Goal: Information Seeking & Learning: Learn about a topic

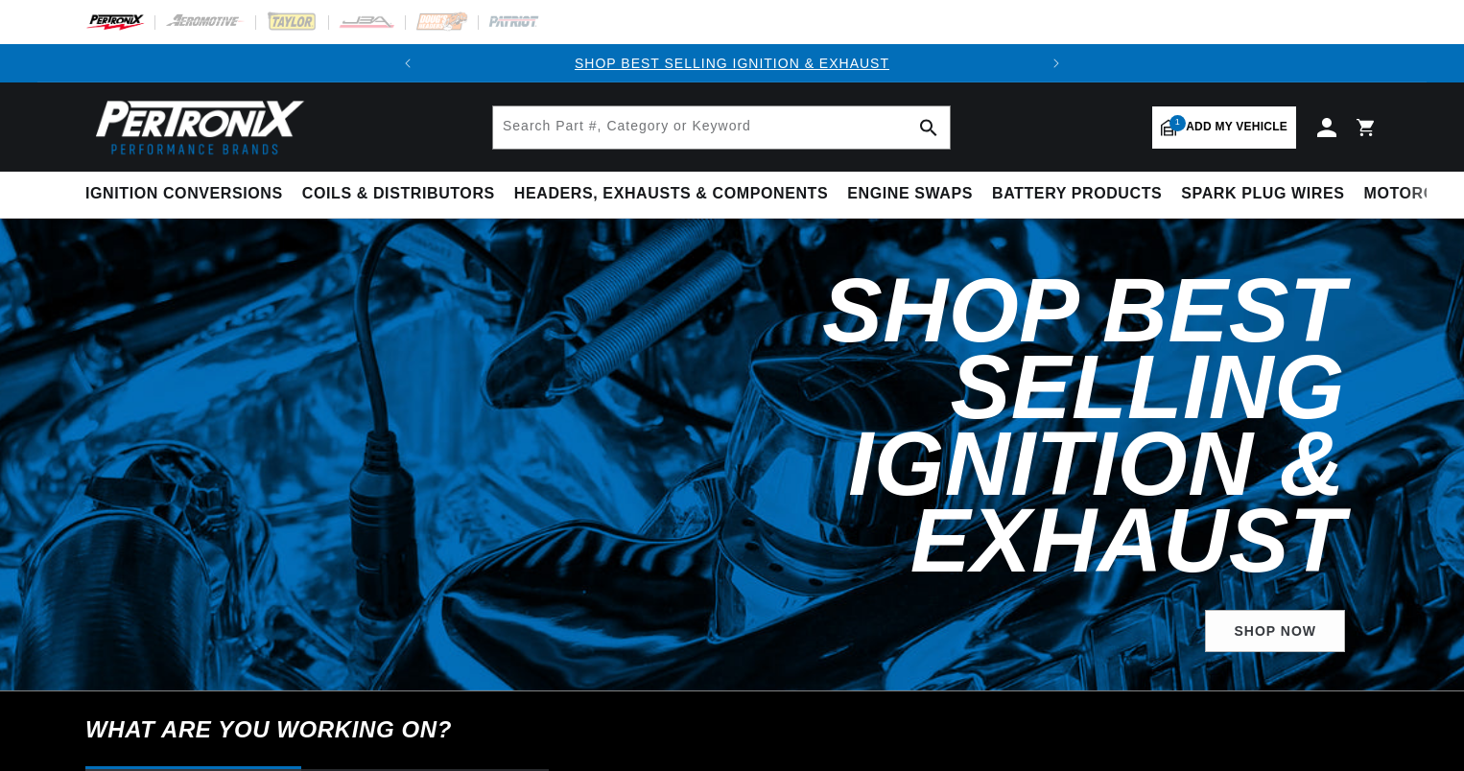
select select "1967"
select select "Ford"
select select "Mustang"
select select "289cid-4.7L"
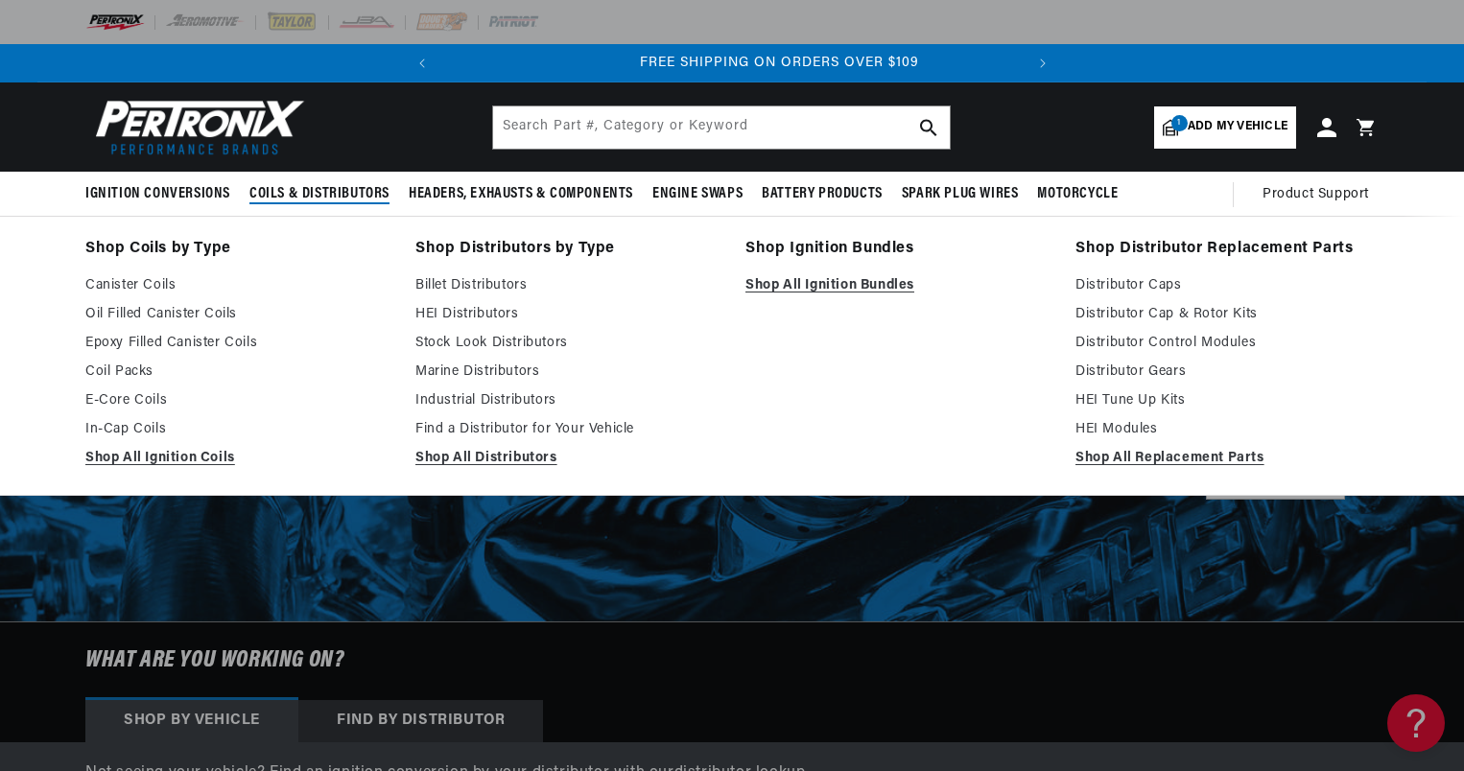
scroll to position [0, 581]
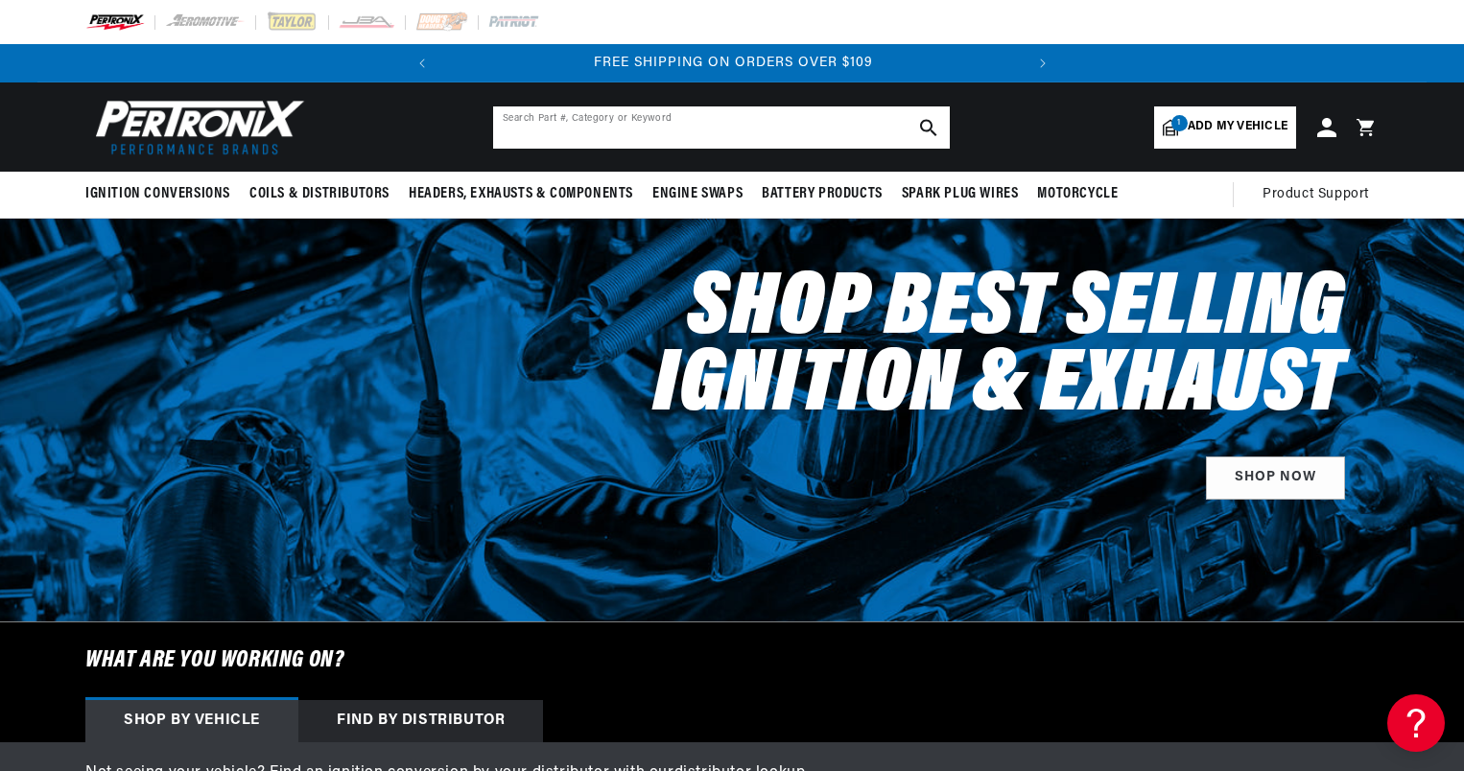
click at [551, 114] on input "text" at bounding box center [721, 127] width 457 height 42
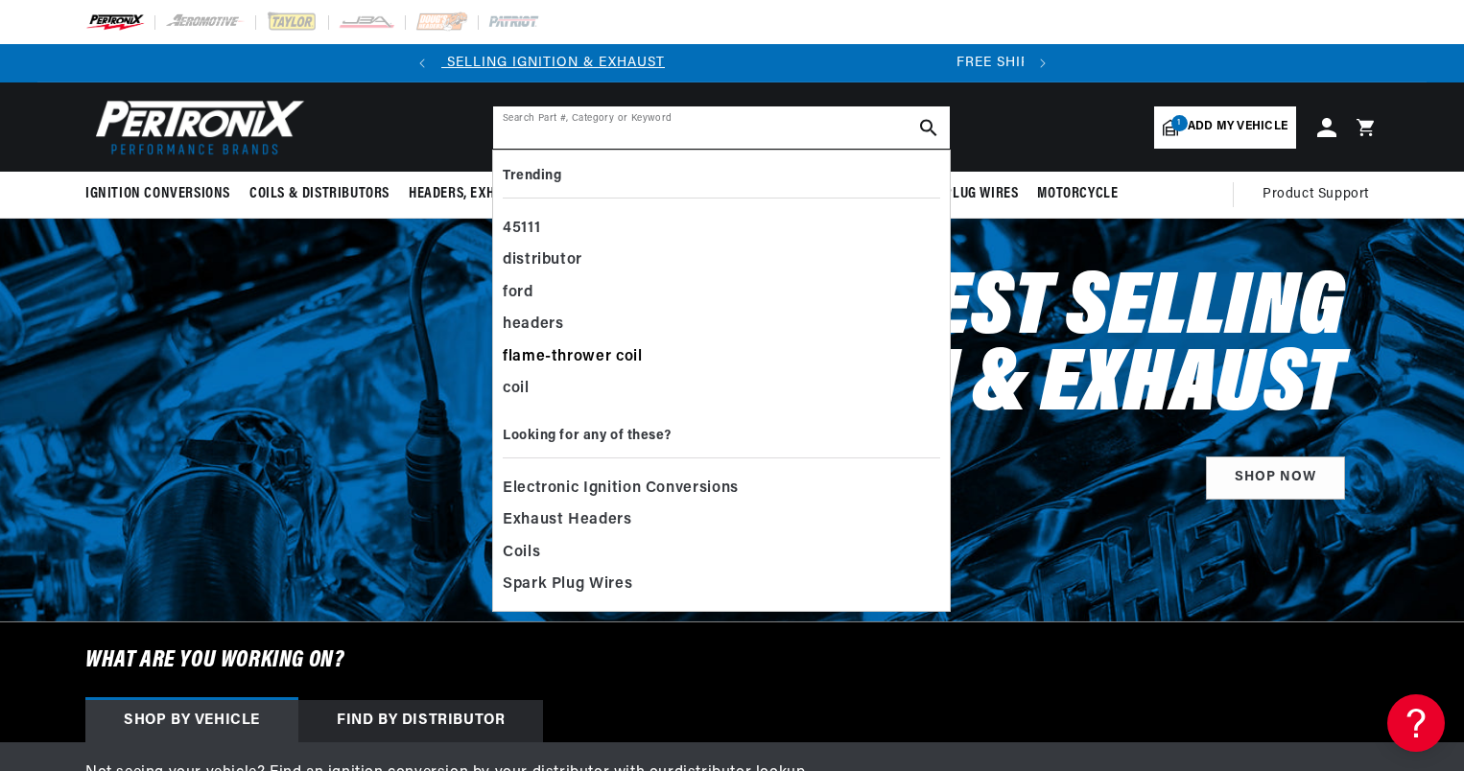
scroll to position [0, 61]
click at [556, 353] on div "flame-thrower coil" at bounding box center [721, 358] width 437 height 33
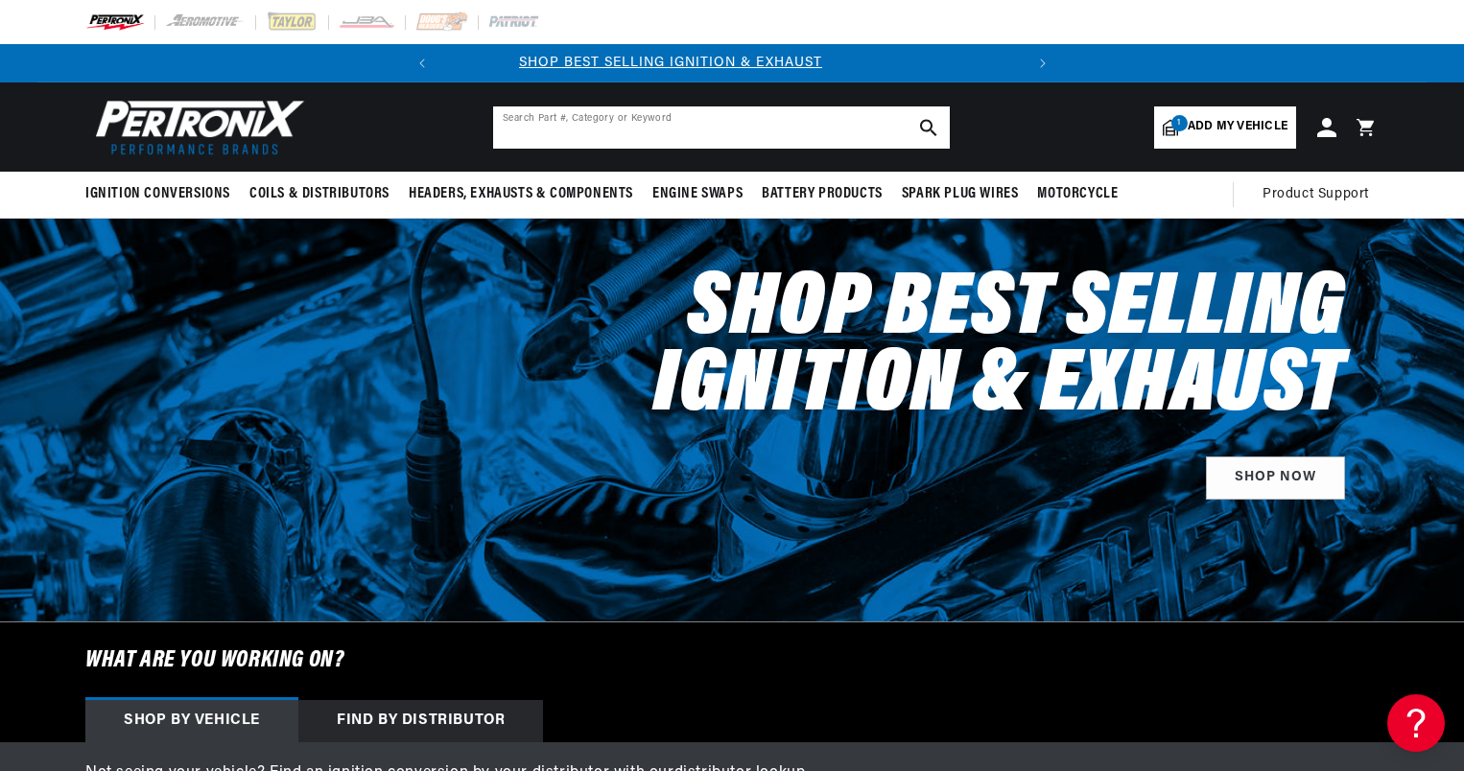
scroll to position [0, 0]
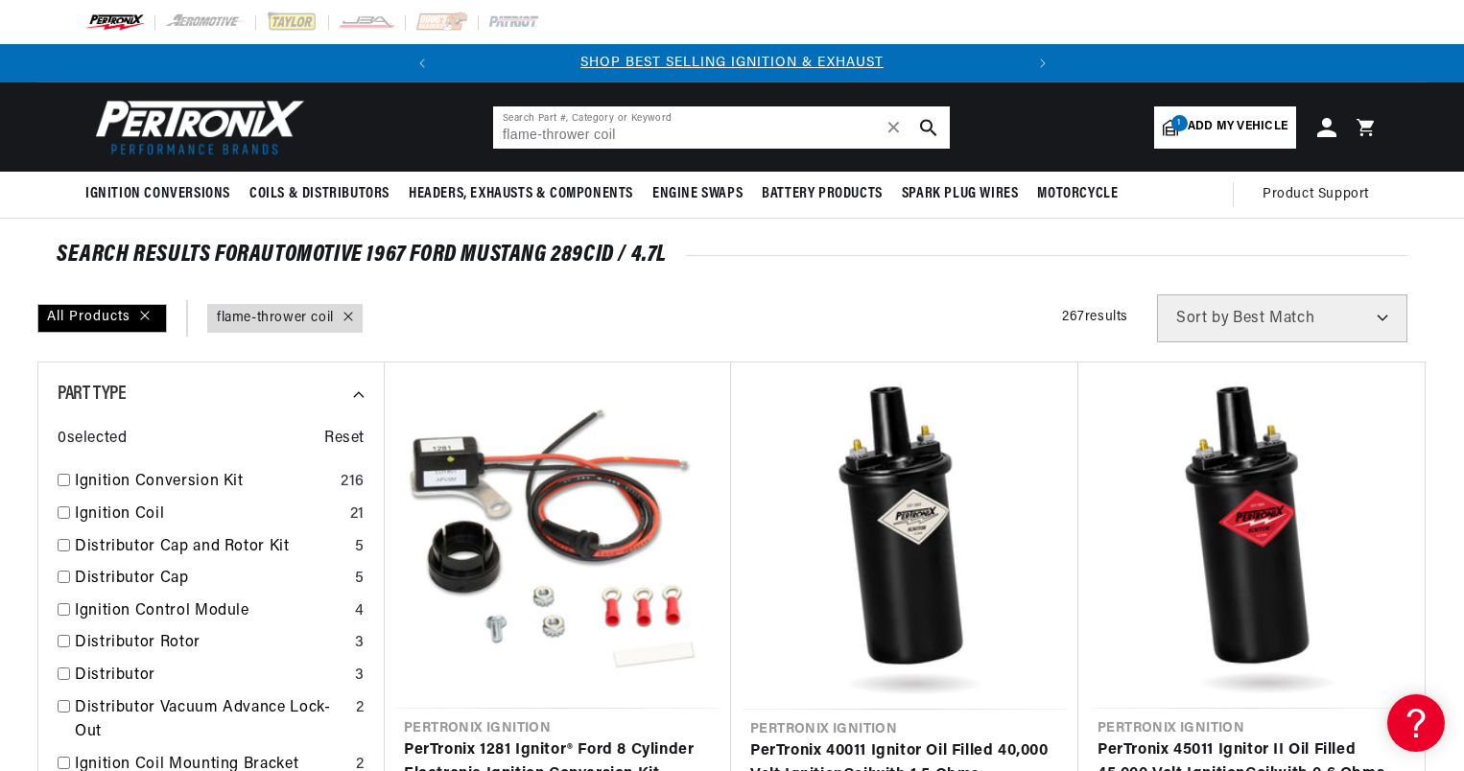
click at [643, 133] on input "flame-thrower coil" at bounding box center [721, 127] width 457 height 42
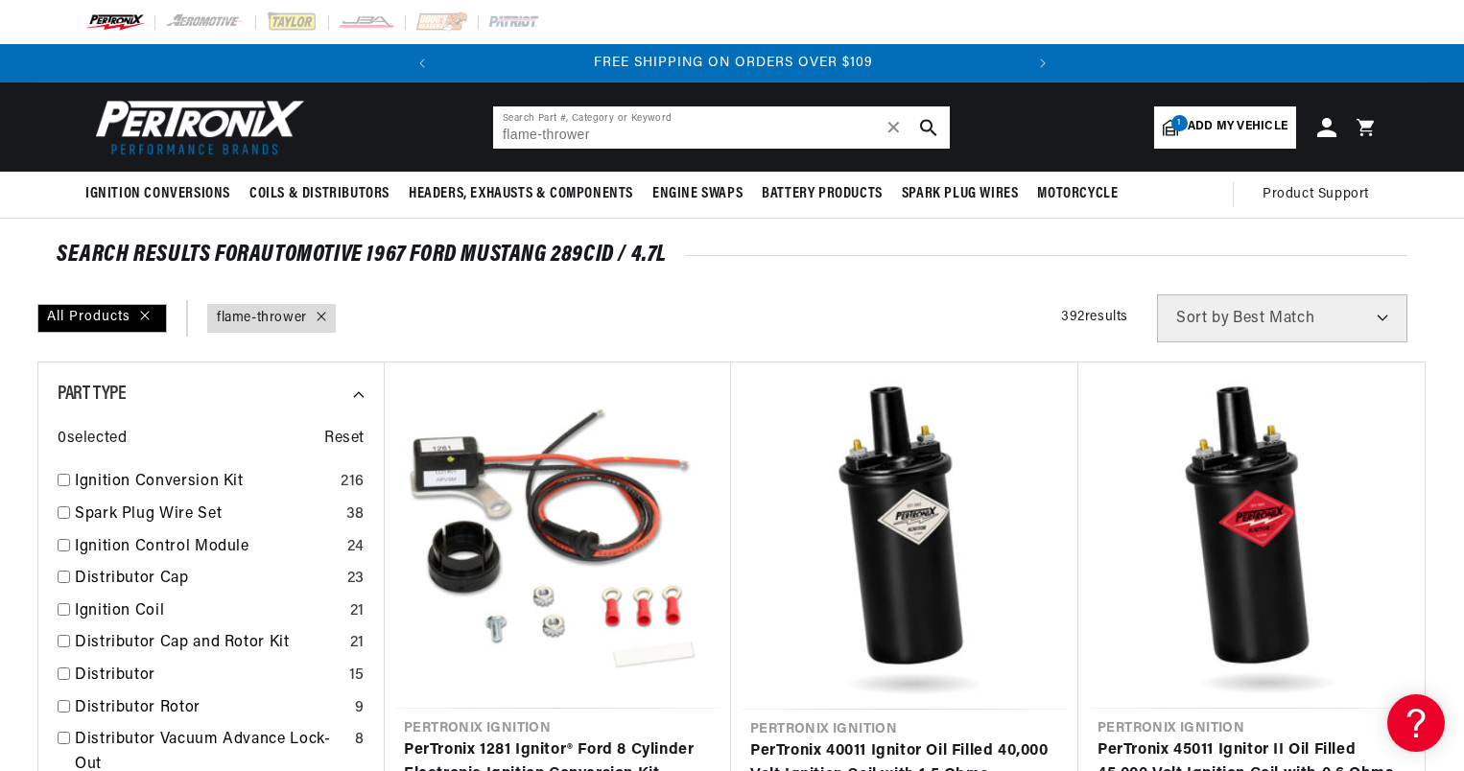
click at [624, 131] on input "flame-thrower" at bounding box center [721, 127] width 457 height 42
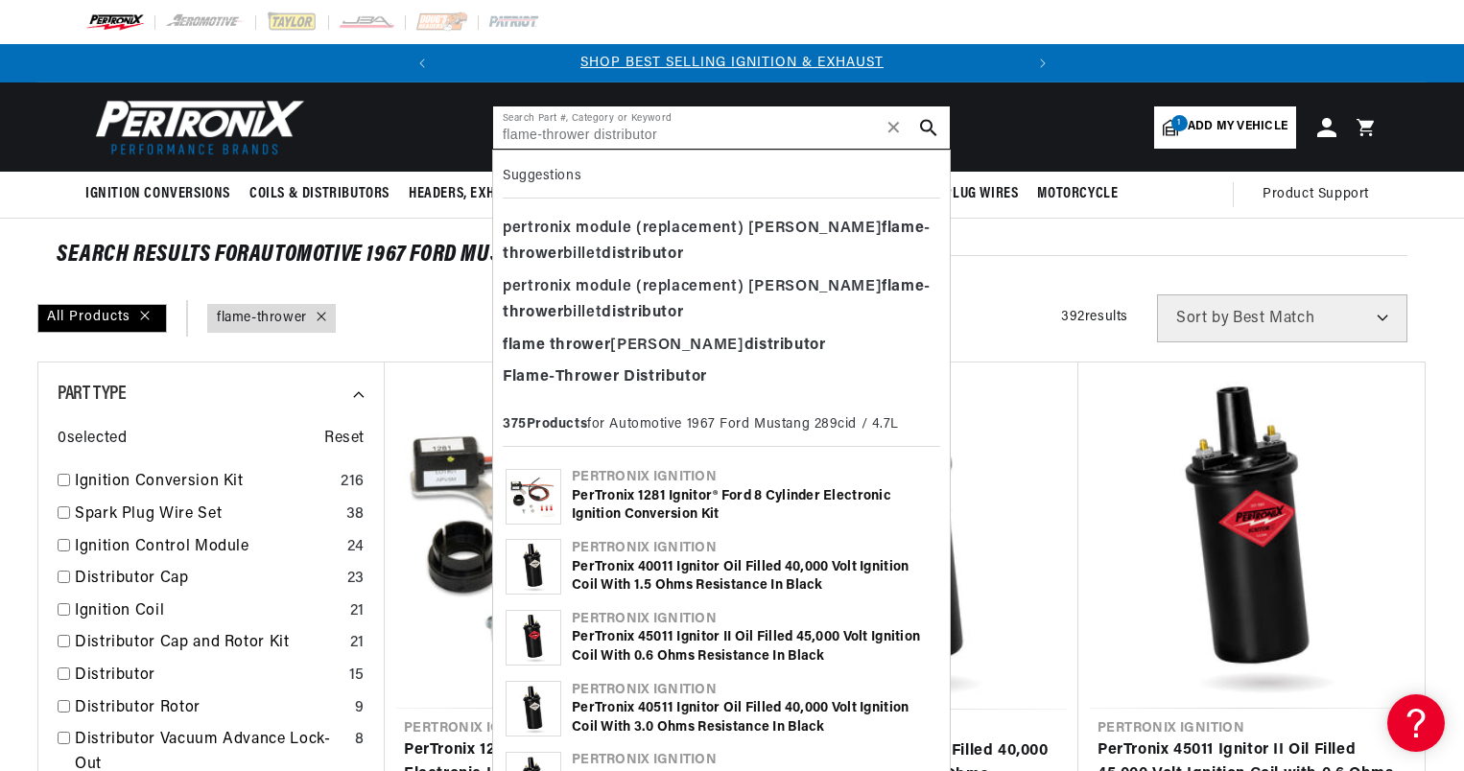
type input "flame-thrower distributor"
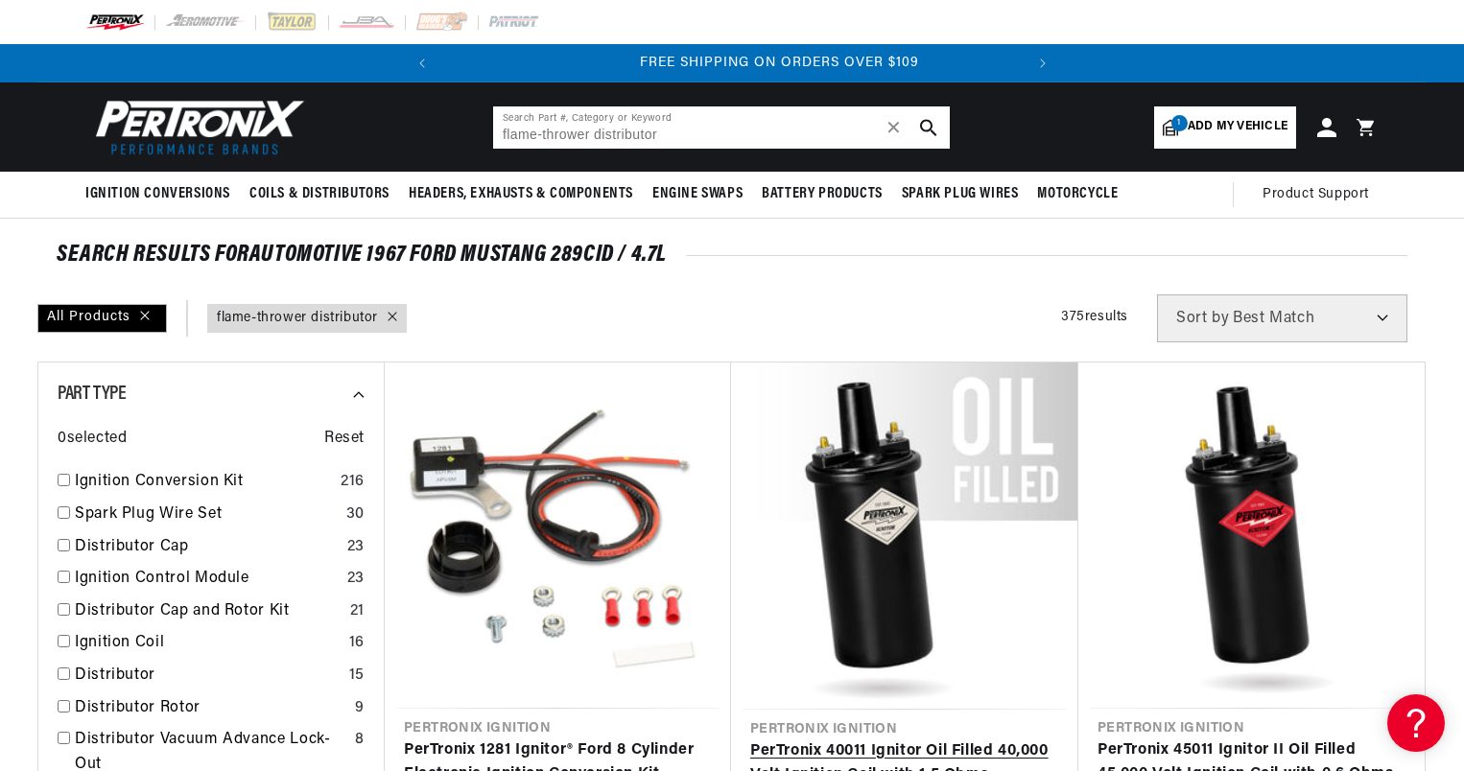
scroll to position [0, 581]
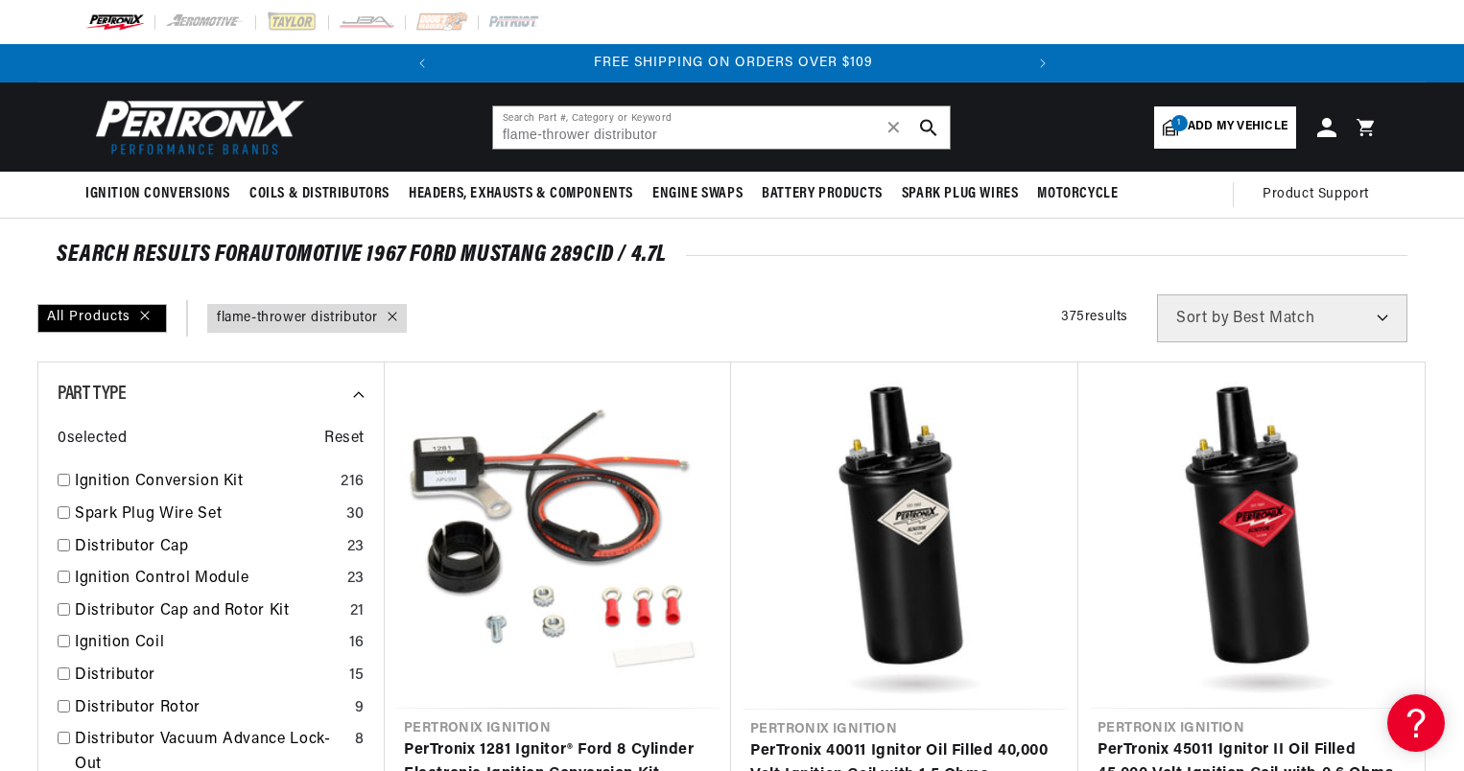
click at [929, 127] on icon "search button" at bounding box center [928, 127] width 17 height 17
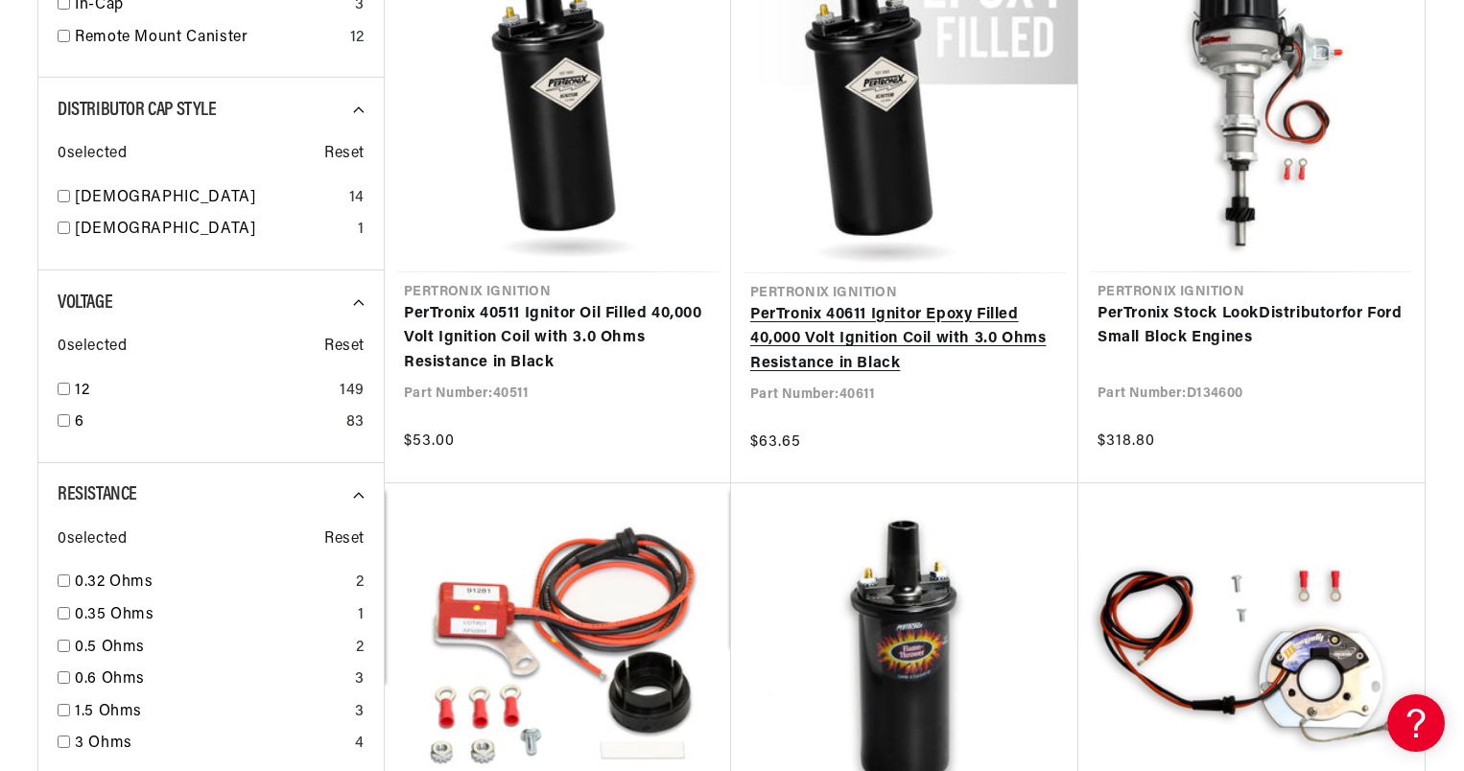
scroll to position [1055, 0]
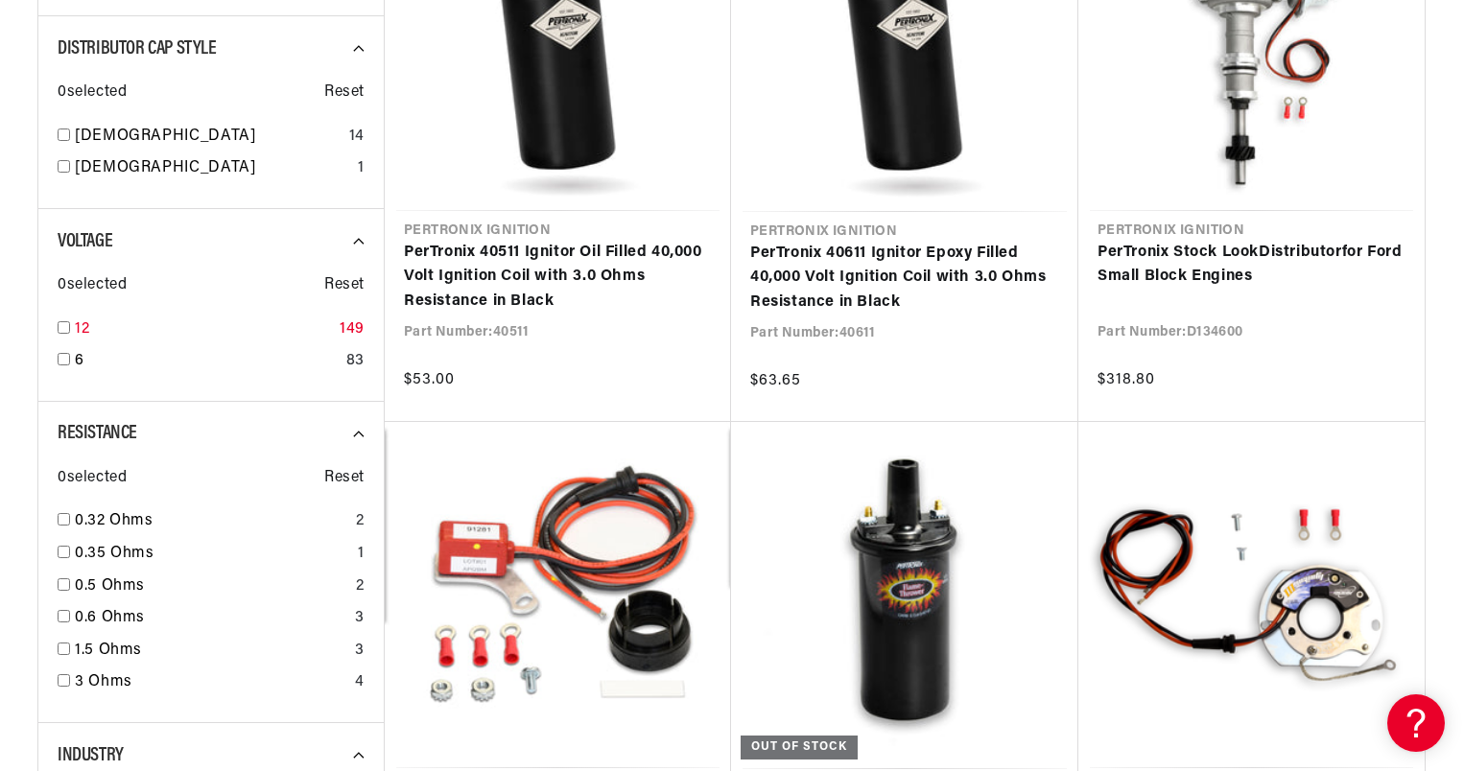
click at [65, 319] on div "12 149" at bounding box center [211, 334] width 307 height 33
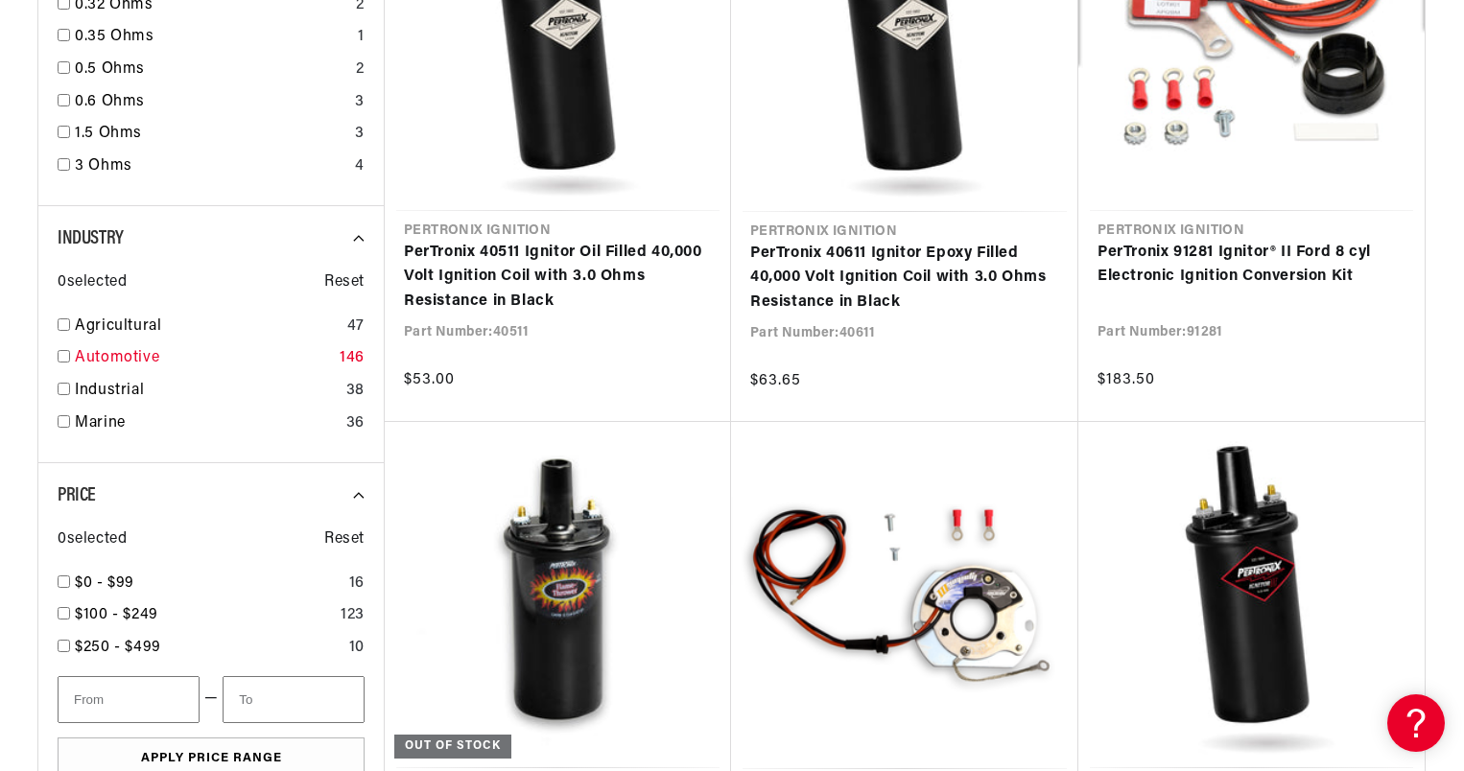
click at [60, 357] on input "checkbox" at bounding box center [64, 356] width 12 height 12
checkbox input "true"
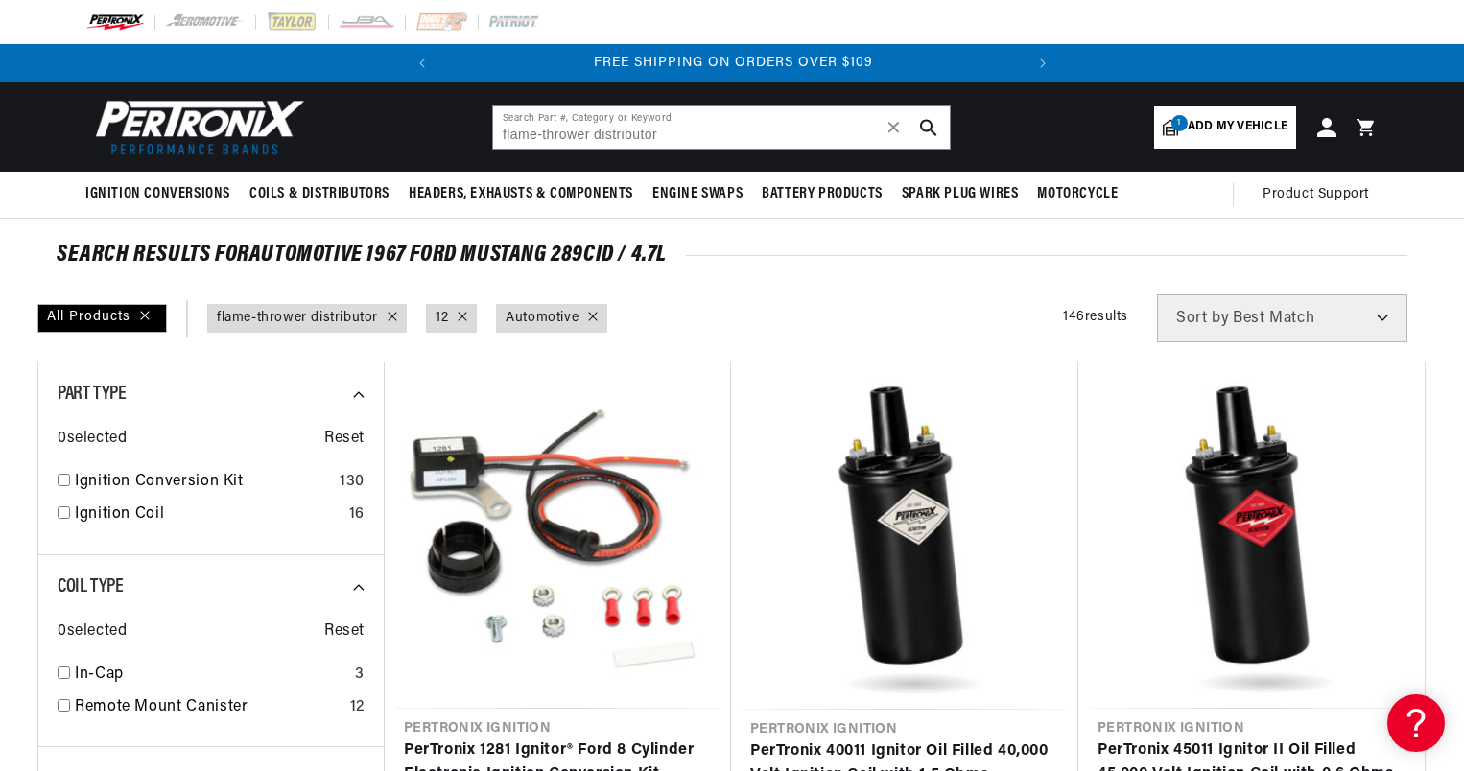
click at [1181, 122] on span "1" at bounding box center [1179, 123] width 16 height 16
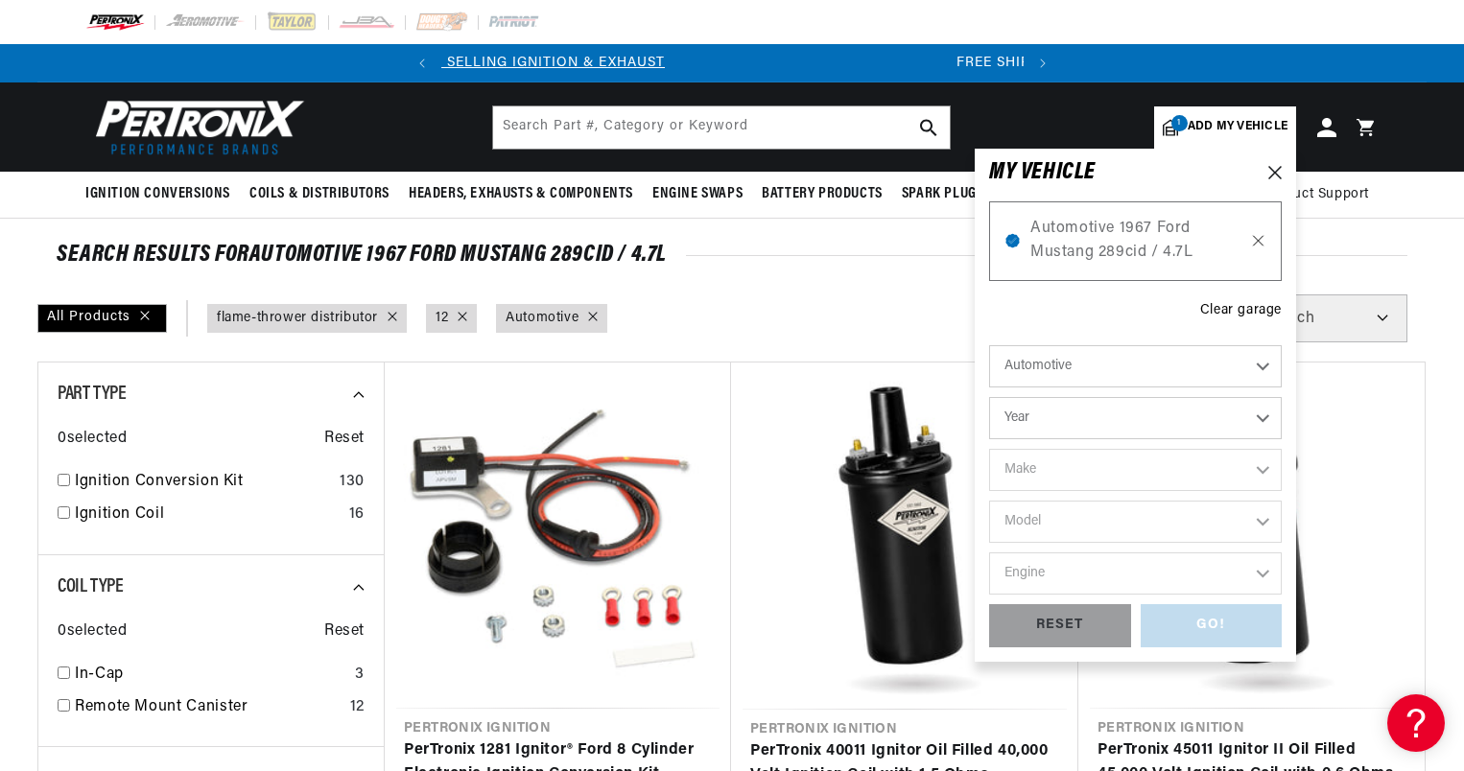
scroll to position [0, 97]
click at [1262, 243] on icon at bounding box center [1258, 240] width 16 height 15
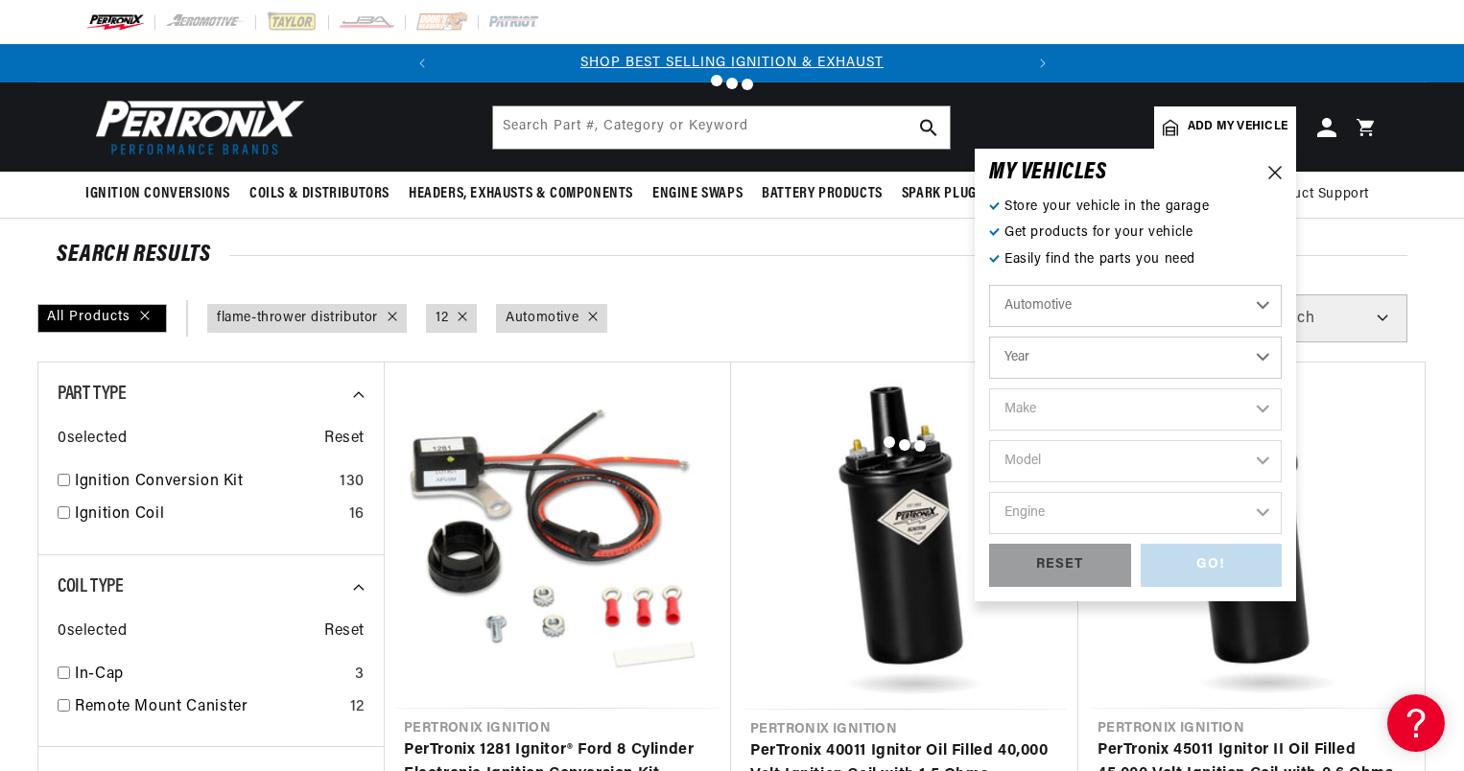
type input "flame-thrower distributor"
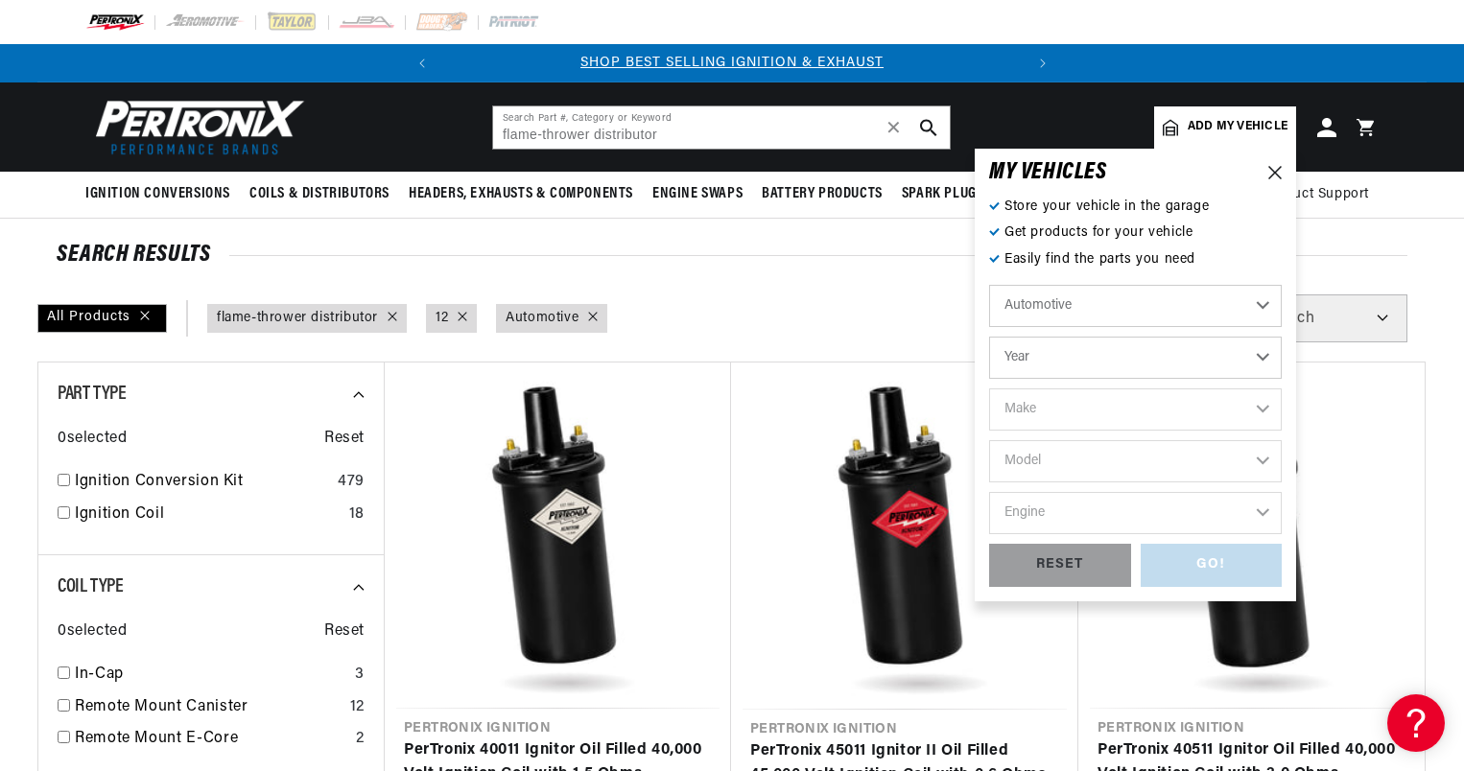
click at [1127, 361] on select "Year 2026 2025 2024 2023 2022 2021 2020 2019 2018 2017 2016 2015 2014 2013 2012…" at bounding box center [1135, 358] width 293 height 42
select select "1965"
click at [989, 337] on select "Year 2026 2025 2024 2023 2022 2021 2020 2019 2018 2017 2016 2015 2014 2013 2012…" at bounding box center [1135, 358] width 293 height 42
select select "Year"
select select "1965"
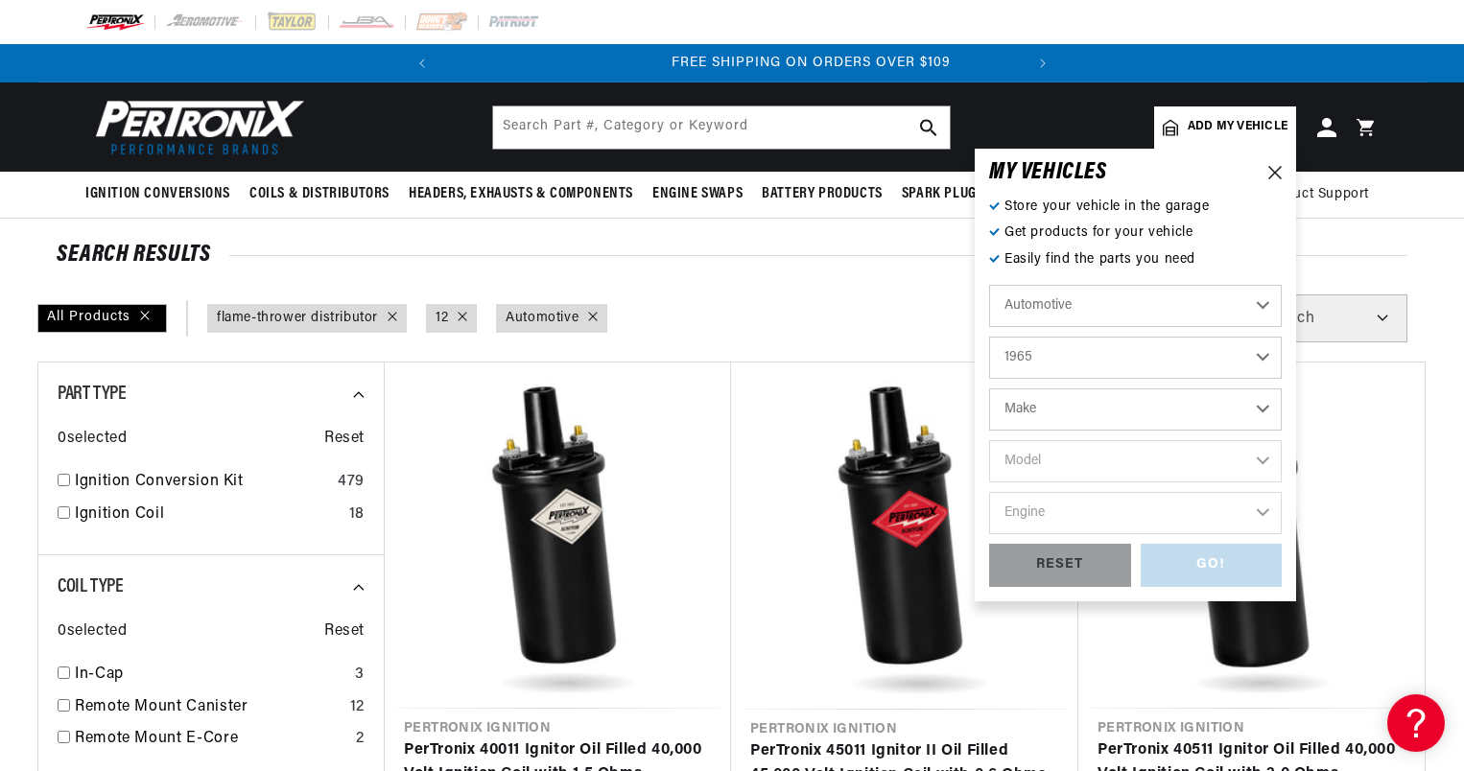
scroll to position [0, 581]
click at [1117, 409] on select "Make Alfa Romeo American Motors Aston Martin Austin Austin Healey Avanti Bentle…" at bounding box center [1135, 410] width 293 height 42
select select "[PERSON_NAME]"
click at [989, 389] on select "Make Alfa Romeo American Motors Aston Martin Austin Austin Healey Avanti Bentle…" at bounding box center [1135, 410] width 293 height 42
select select "[PERSON_NAME]"
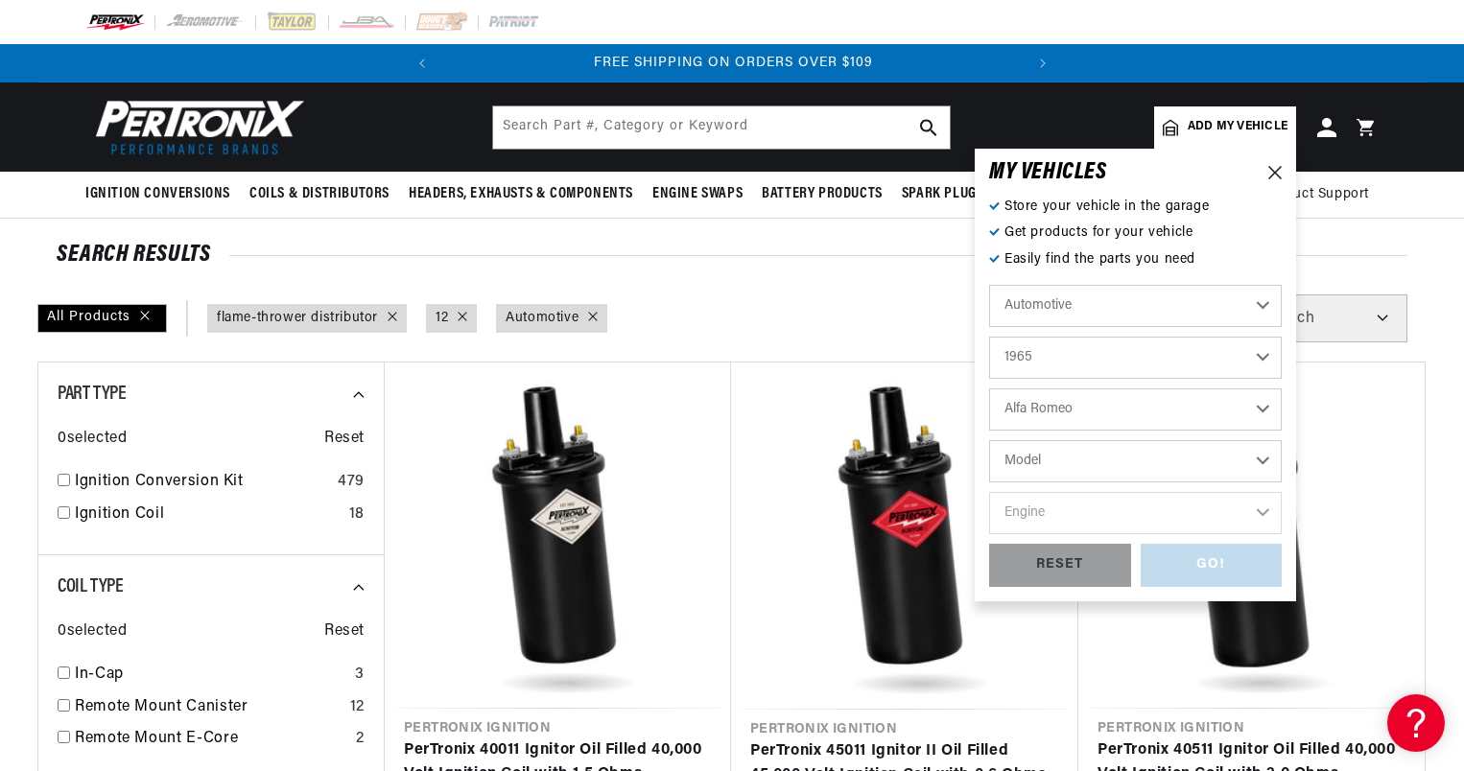
click at [1124, 454] on select "Model 3000 Sprite" at bounding box center [1135, 461] width 293 height 42
select select "3000"
click at [989, 440] on select "Model 3000 Sprite" at bounding box center [1135, 461] width 293 height 42
select select "3000"
click at [1125, 522] on select "Engine 2.9L" at bounding box center [1135, 513] width 293 height 42
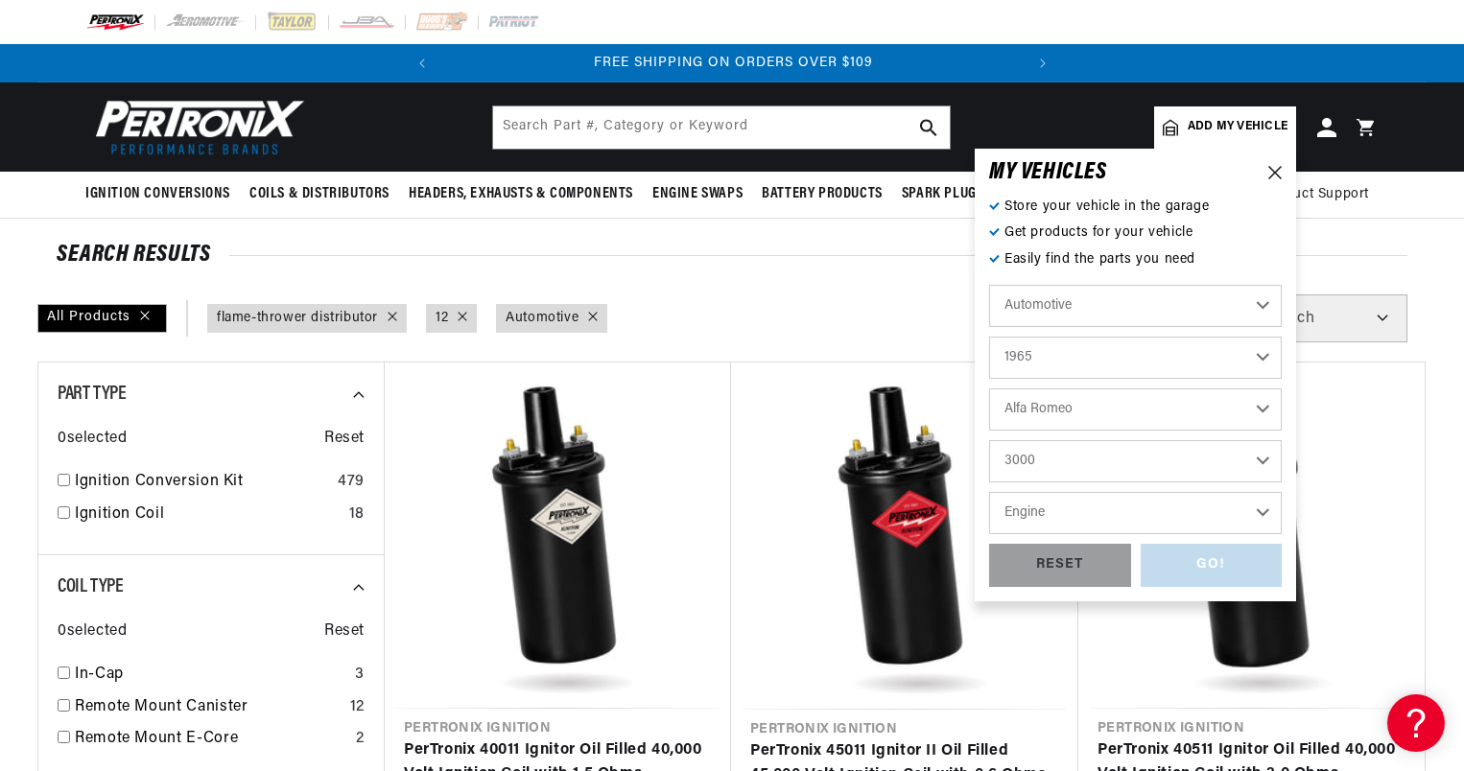
select select "2.9L"
click at [989, 492] on select "Engine 2.9L" at bounding box center [1135, 513] width 293 height 42
select select "2.9L"
click at [1197, 562] on div "GO!" at bounding box center [1212, 565] width 142 height 43
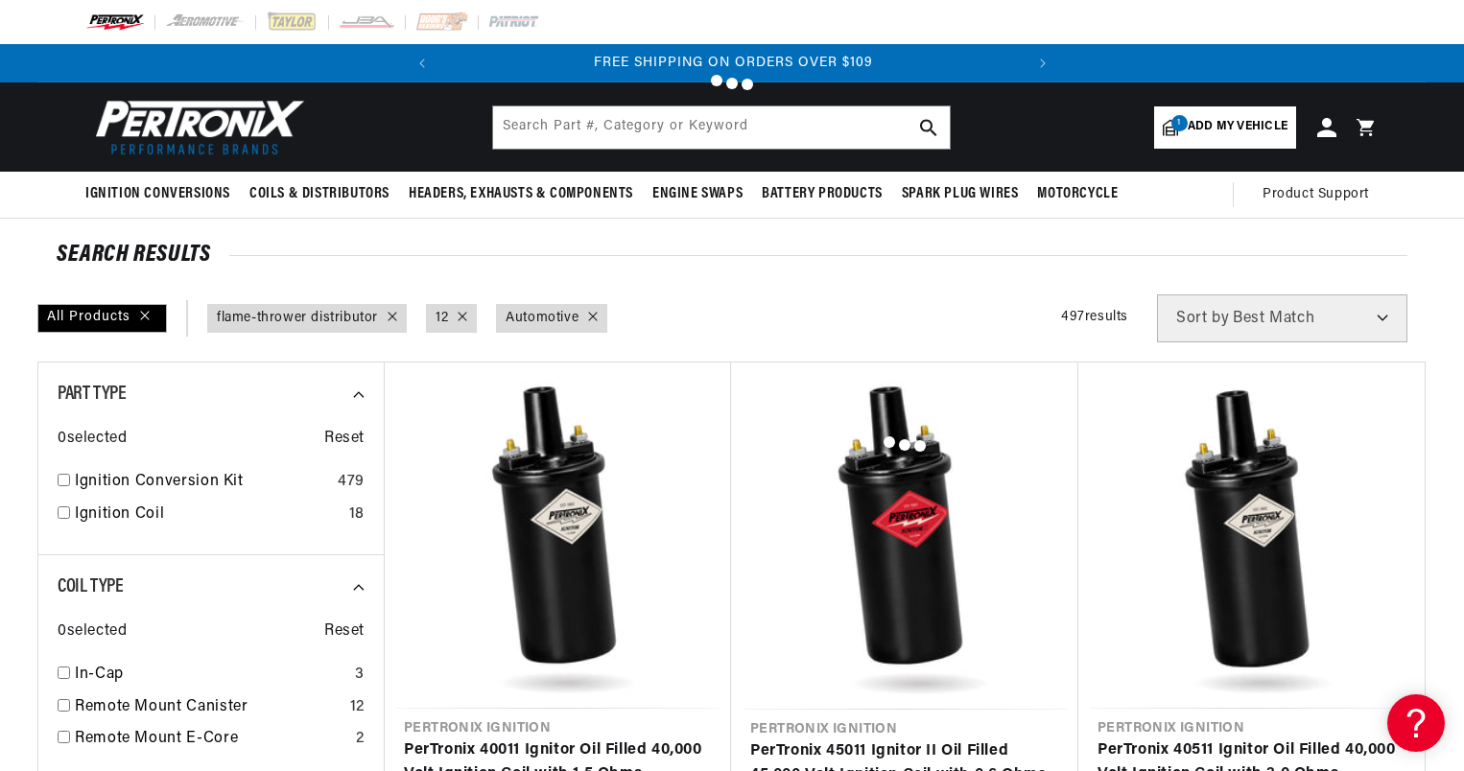
type input "flame-thrower distributor"
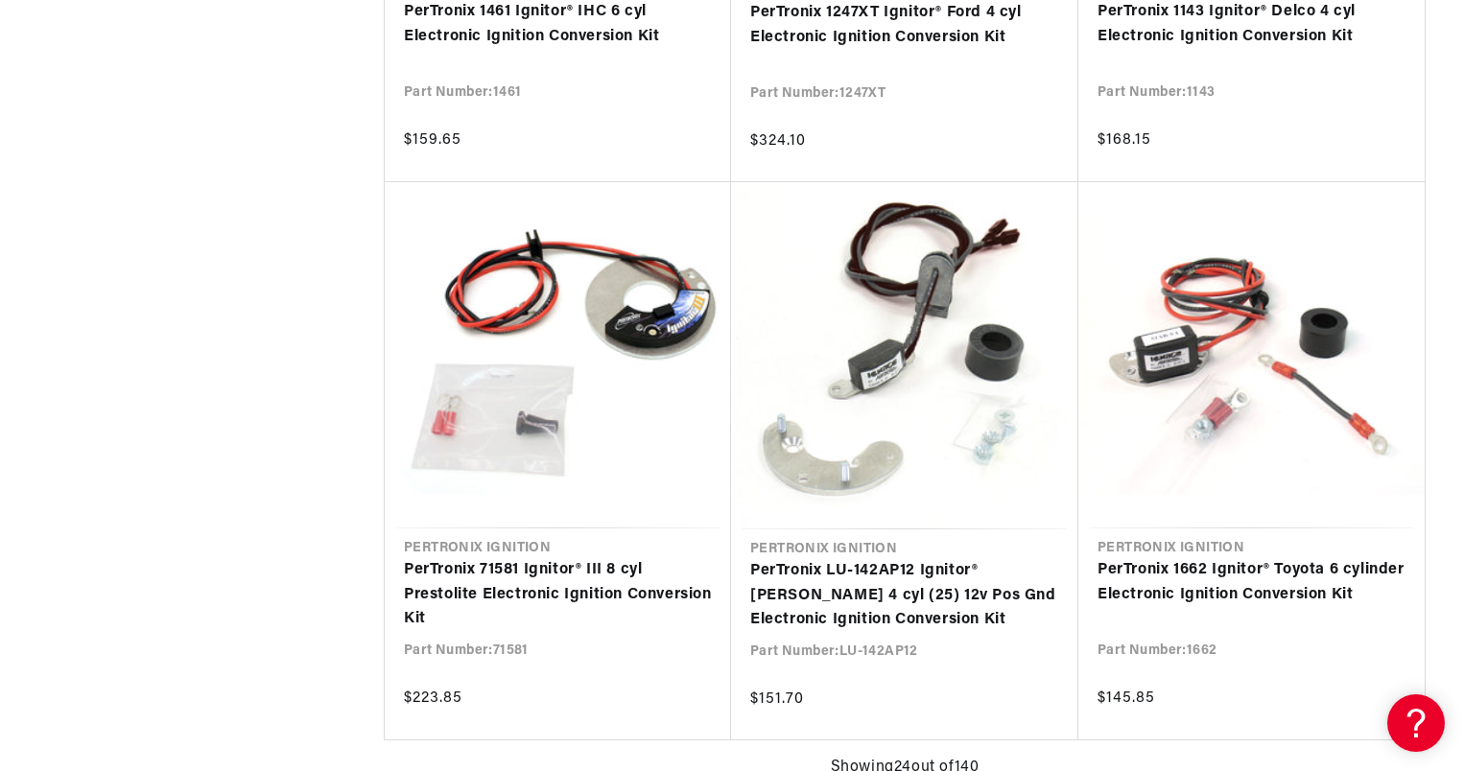
scroll to position [0, 221]
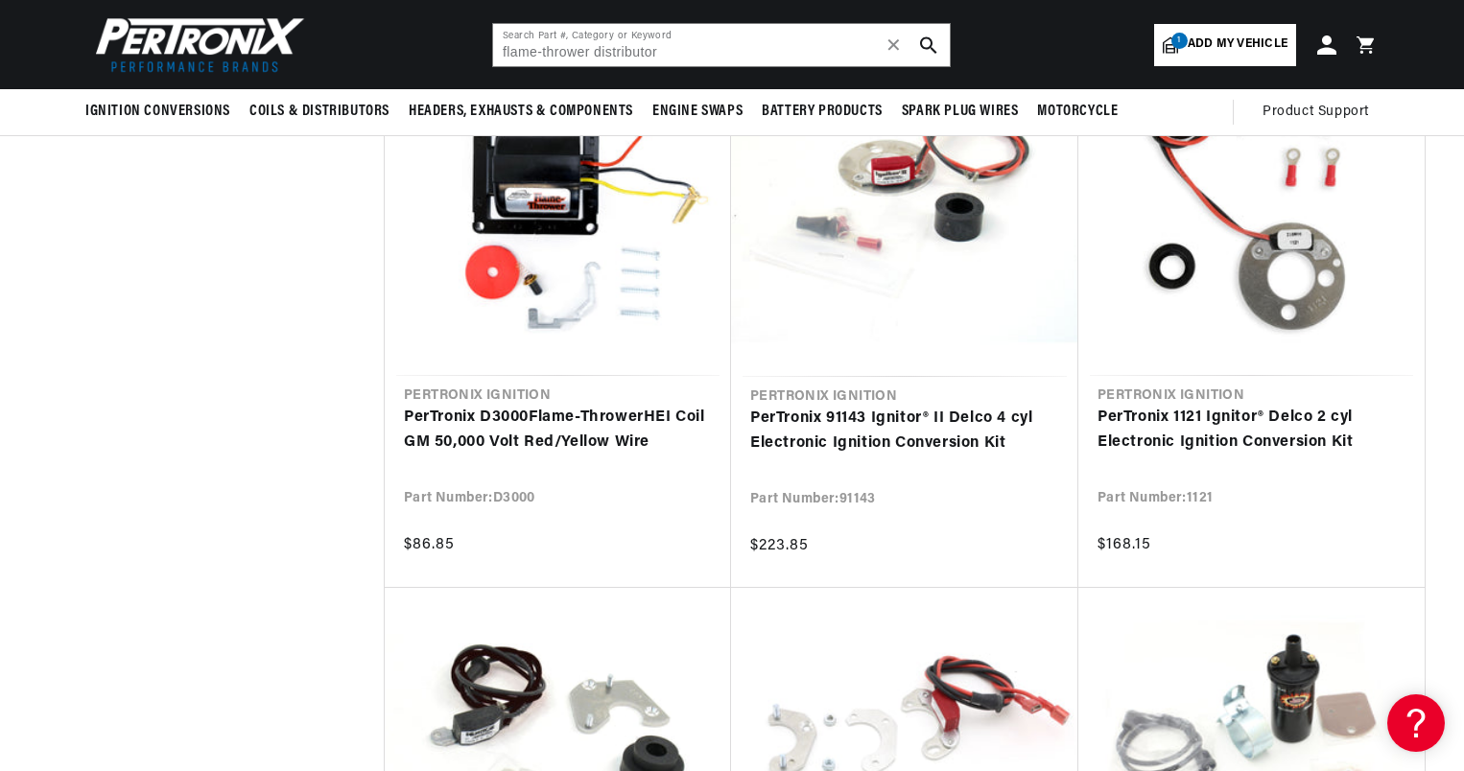
scroll to position [0, 533]
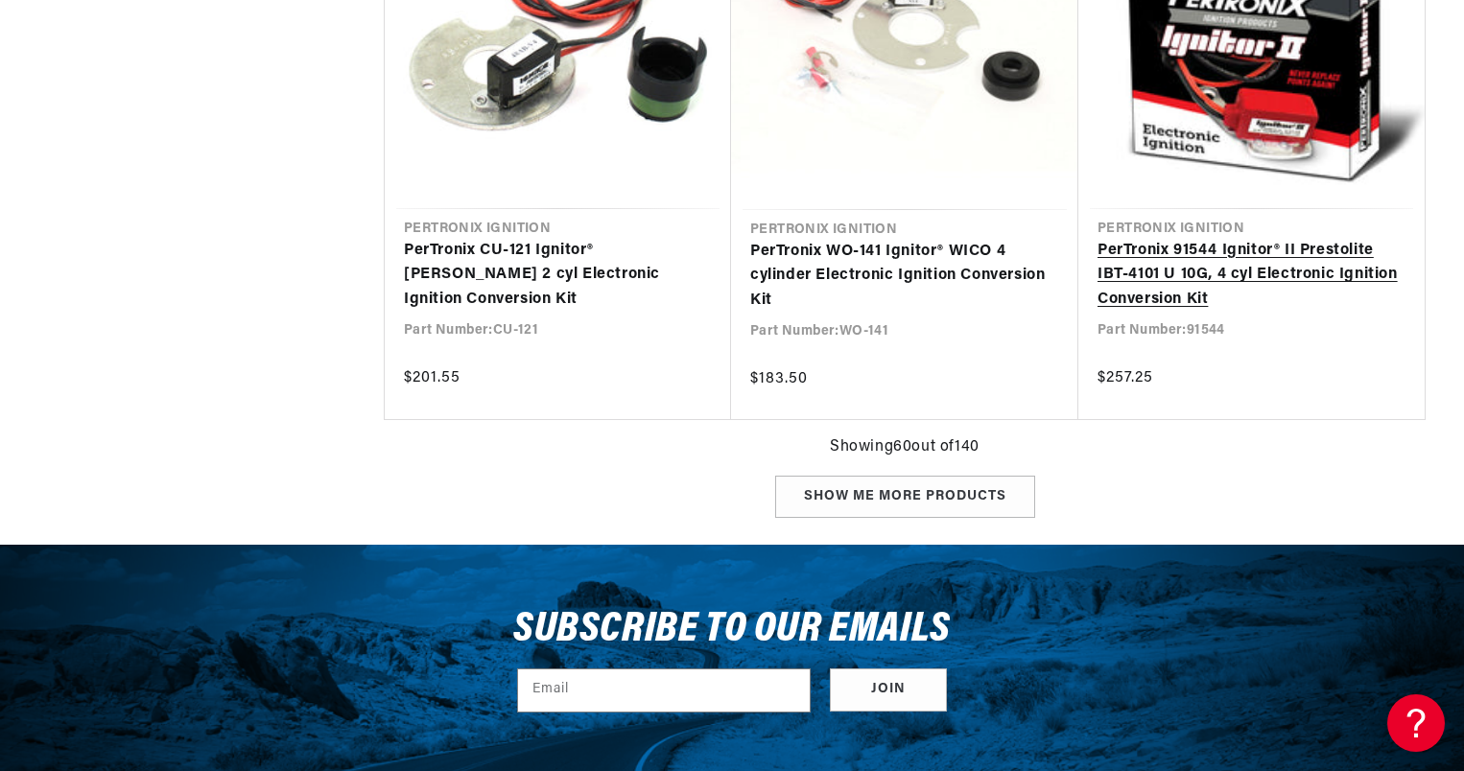
click at [1135, 239] on link "PerTronix 91544 Ignitor® II Prestolite IBT-4101 U 10G, 4 cyl Electronic Ignitio…" at bounding box center [1252, 276] width 308 height 74
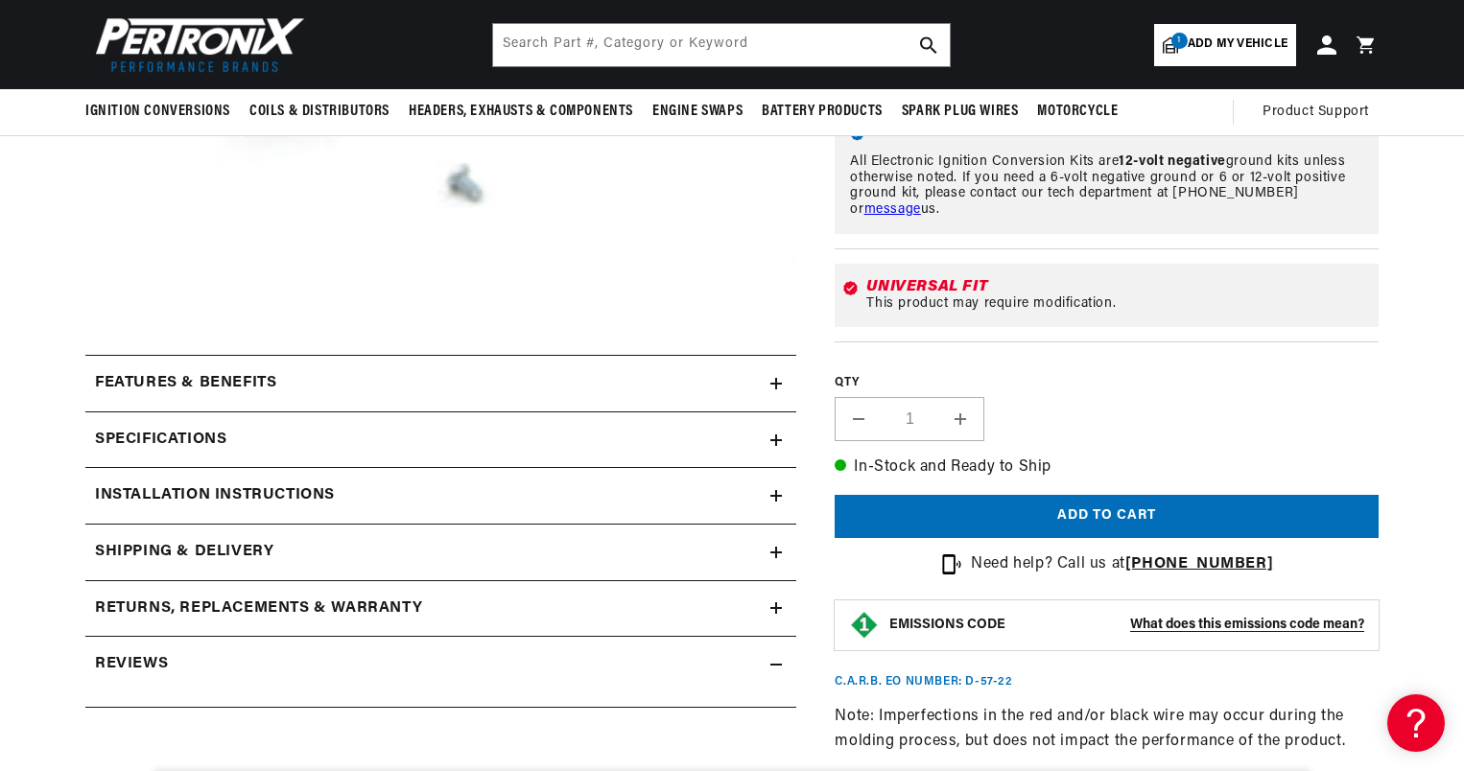
scroll to position [576, 0]
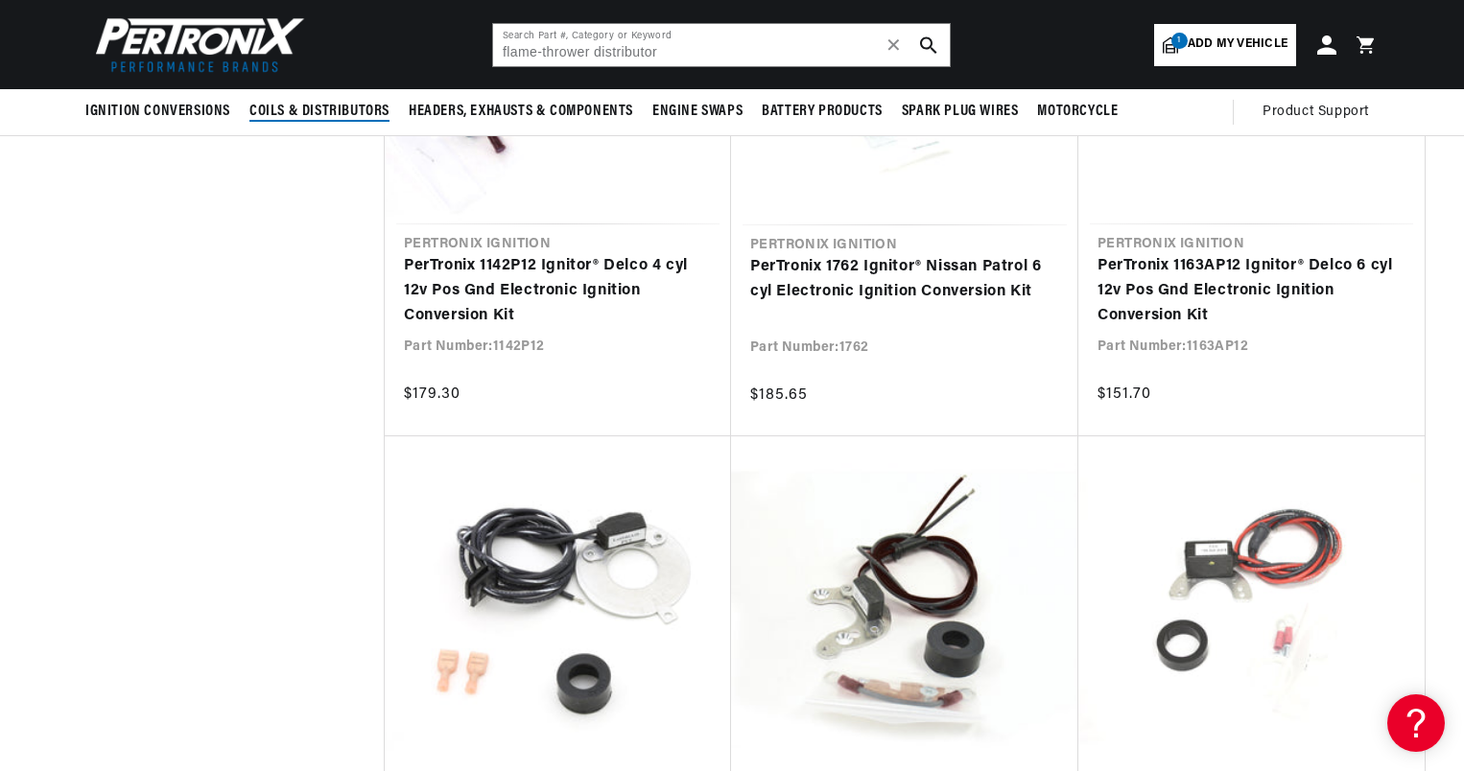
scroll to position [6620, 0]
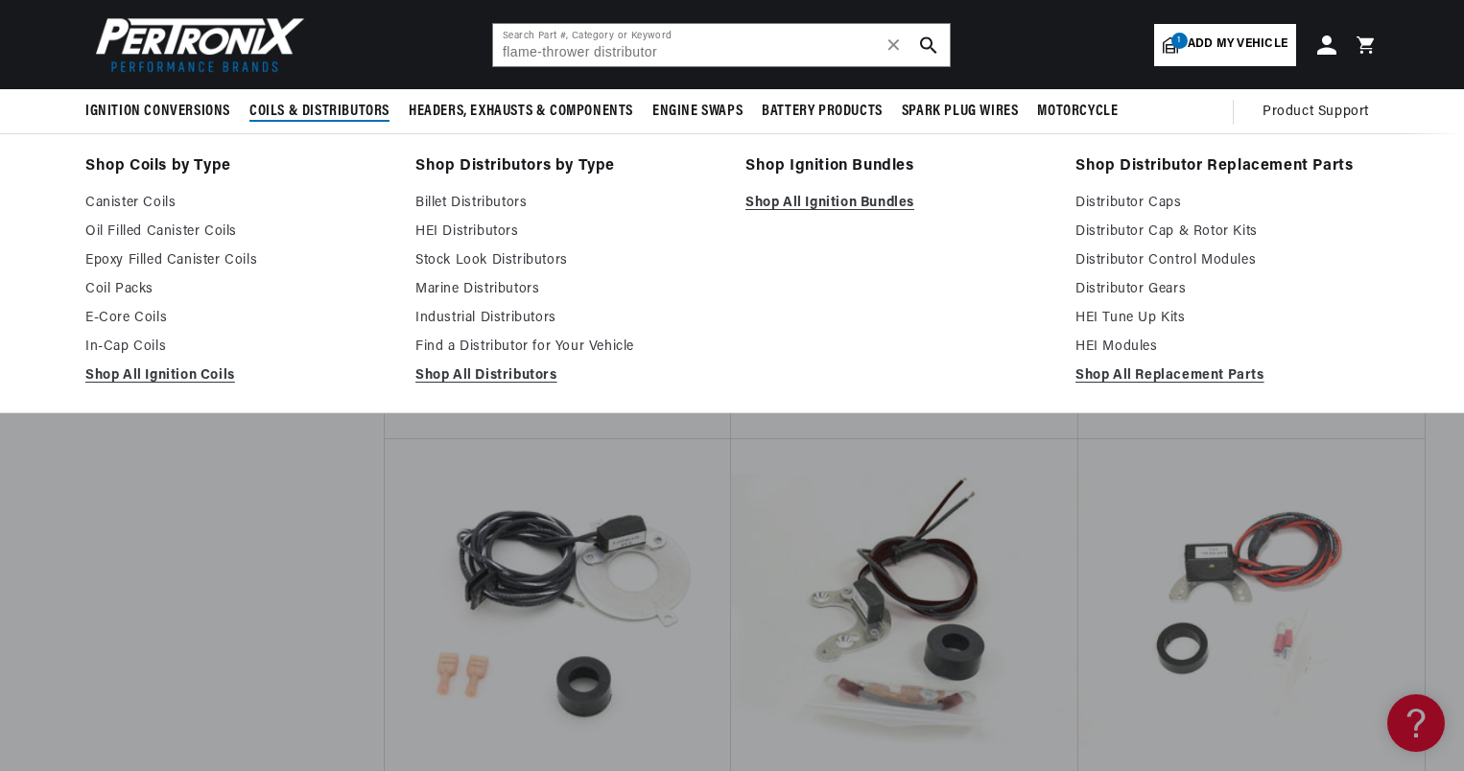
click at [352, 102] on span "Coils & Distributors" at bounding box center [319, 112] width 140 height 20
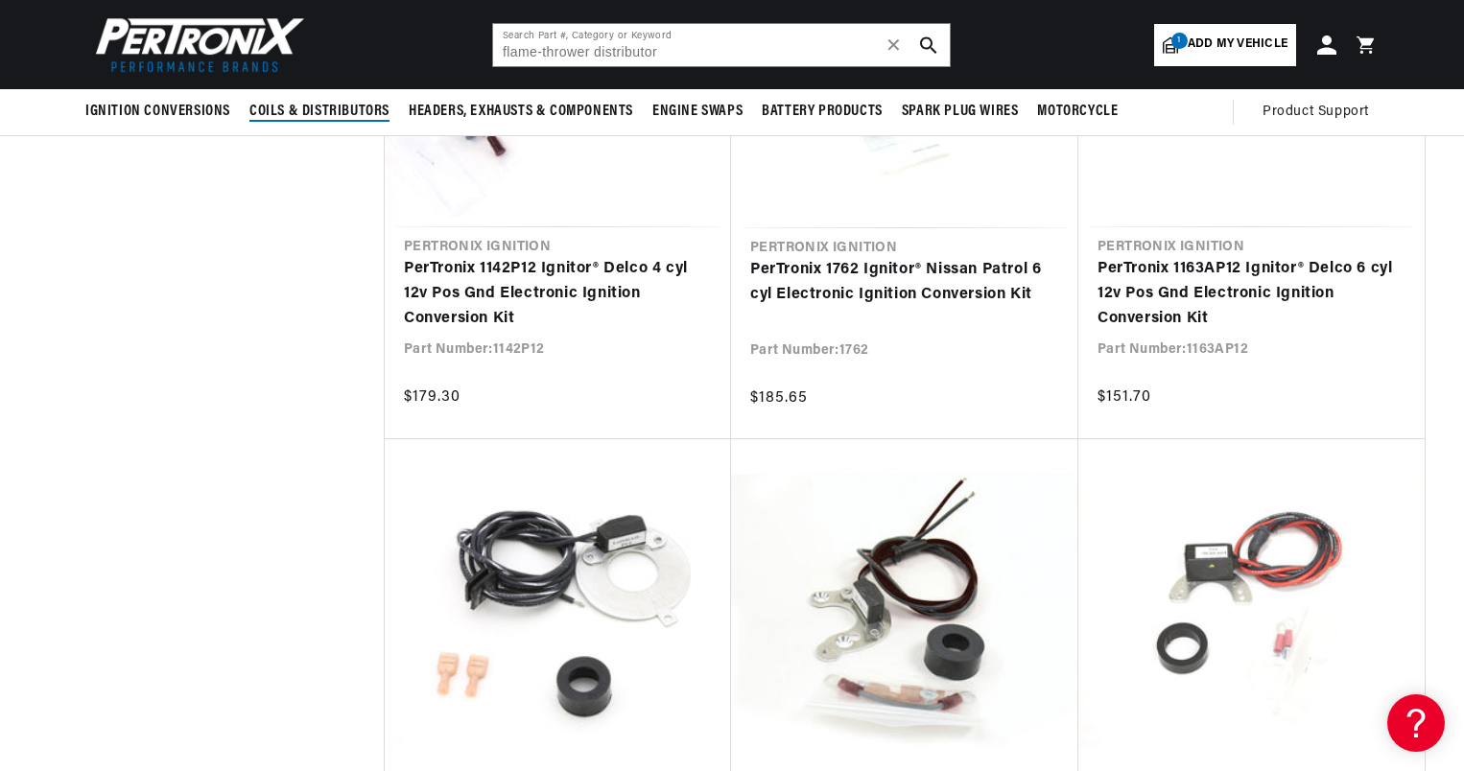
click at [334, 109] on span "Coils & Distributors" at bounding box center [319, 112] width 140 height 20
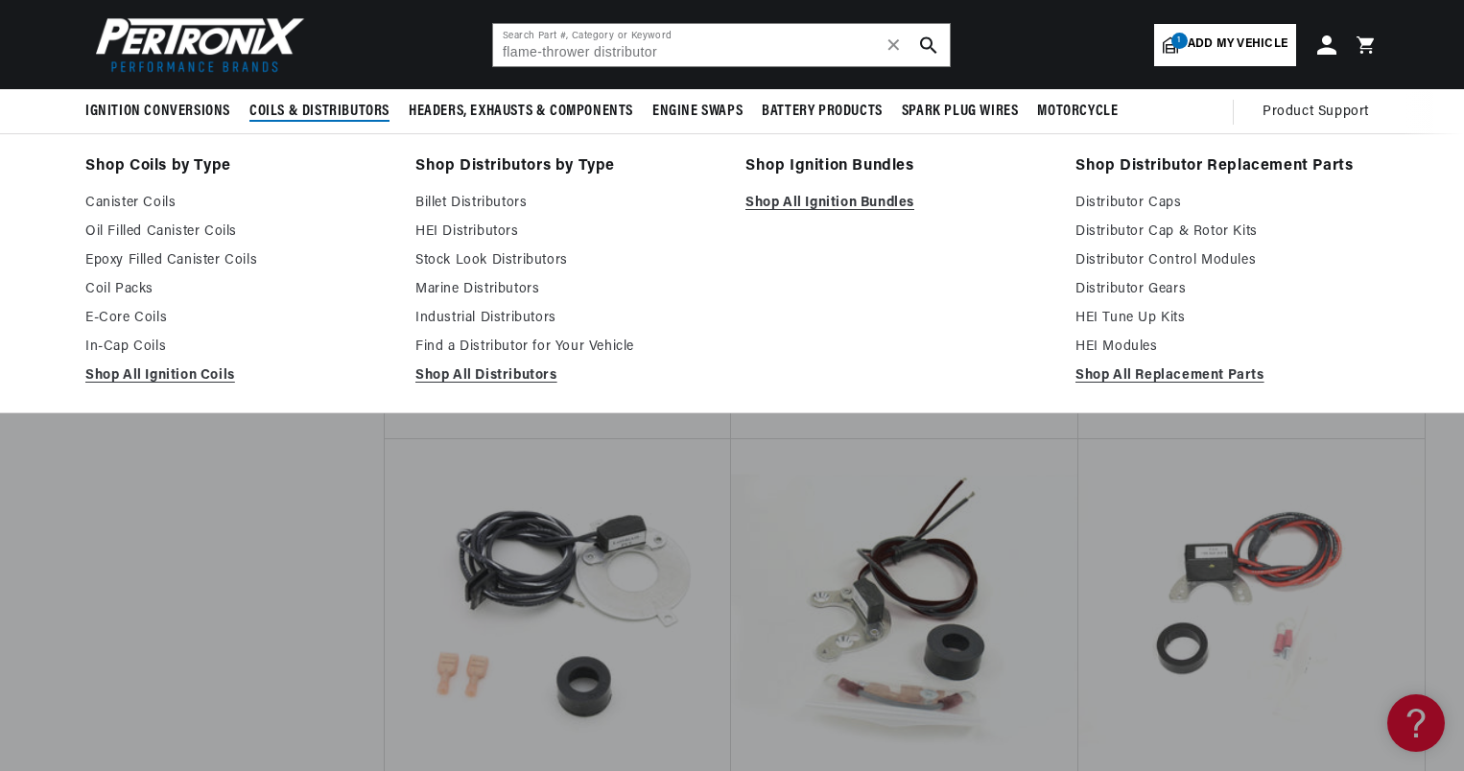
scroll to position [0, 581]
click at [315, 111] on span "Coils & Distributors" at bounding box center [319, 112] width 140 height 20
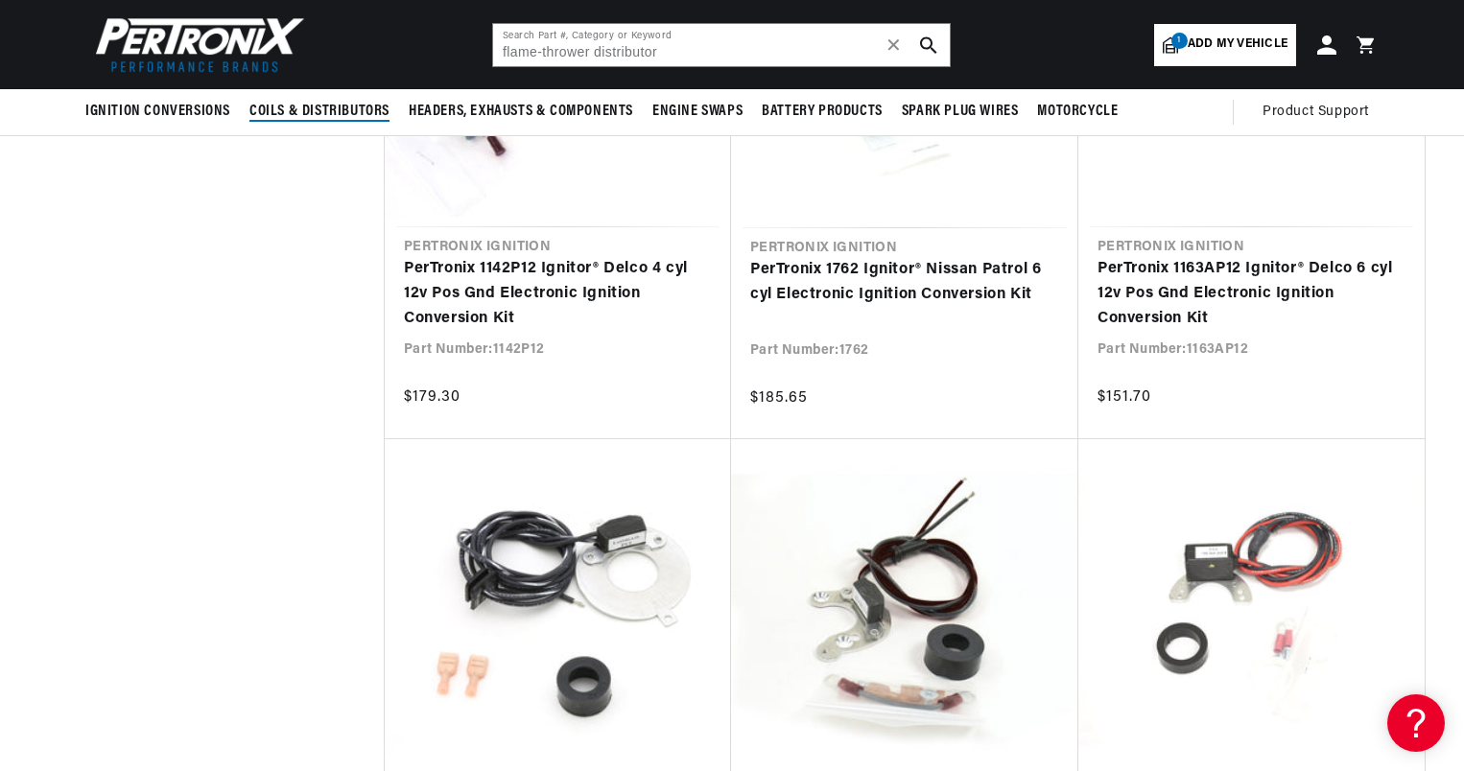
click at [315, 111] on span "Coils & Distributors" at bounding box center [319, 112] width 140 height 20
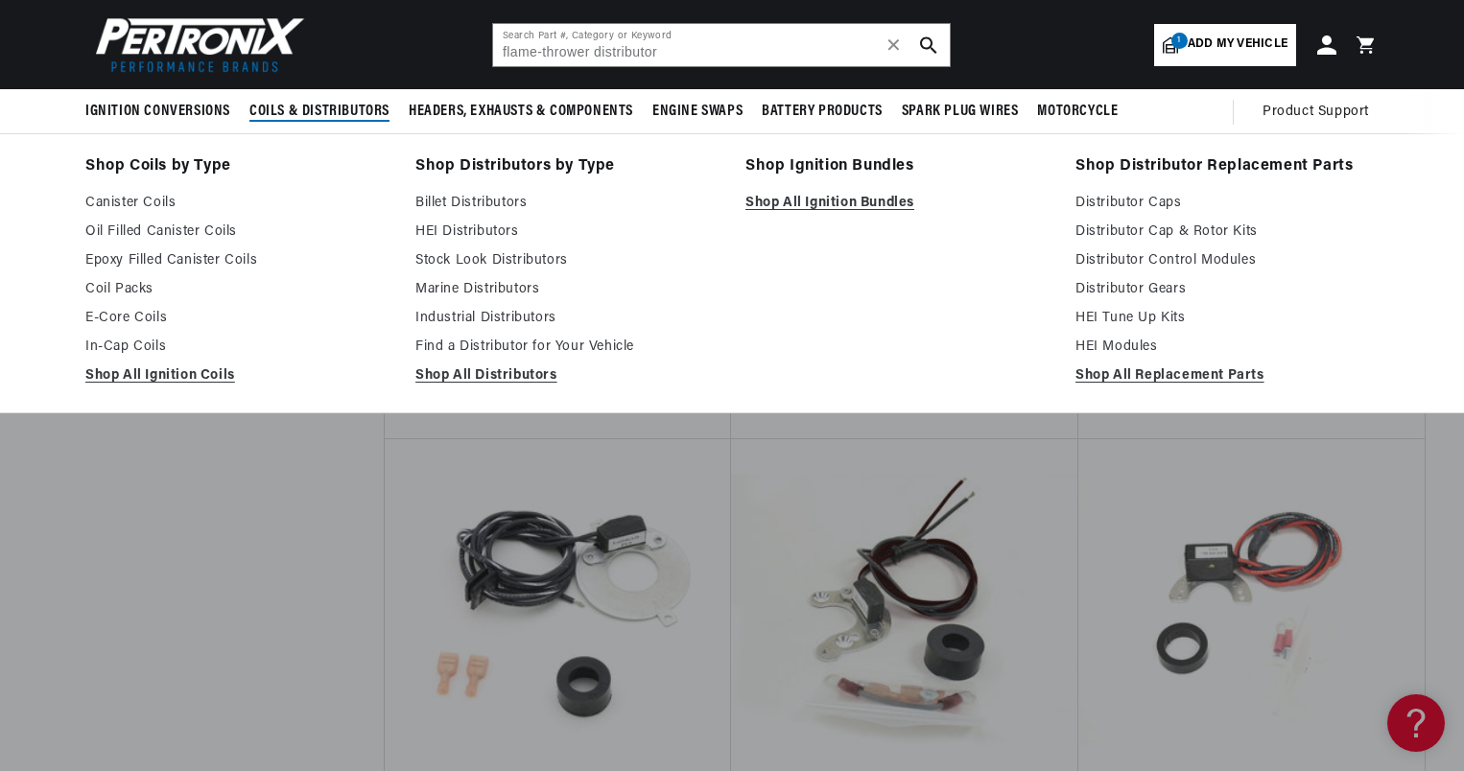
scroll to position [0, 0]
click at [493, 260] on link "Stock Look Distributors" at bounding box center [566, 260] width 303 height 23
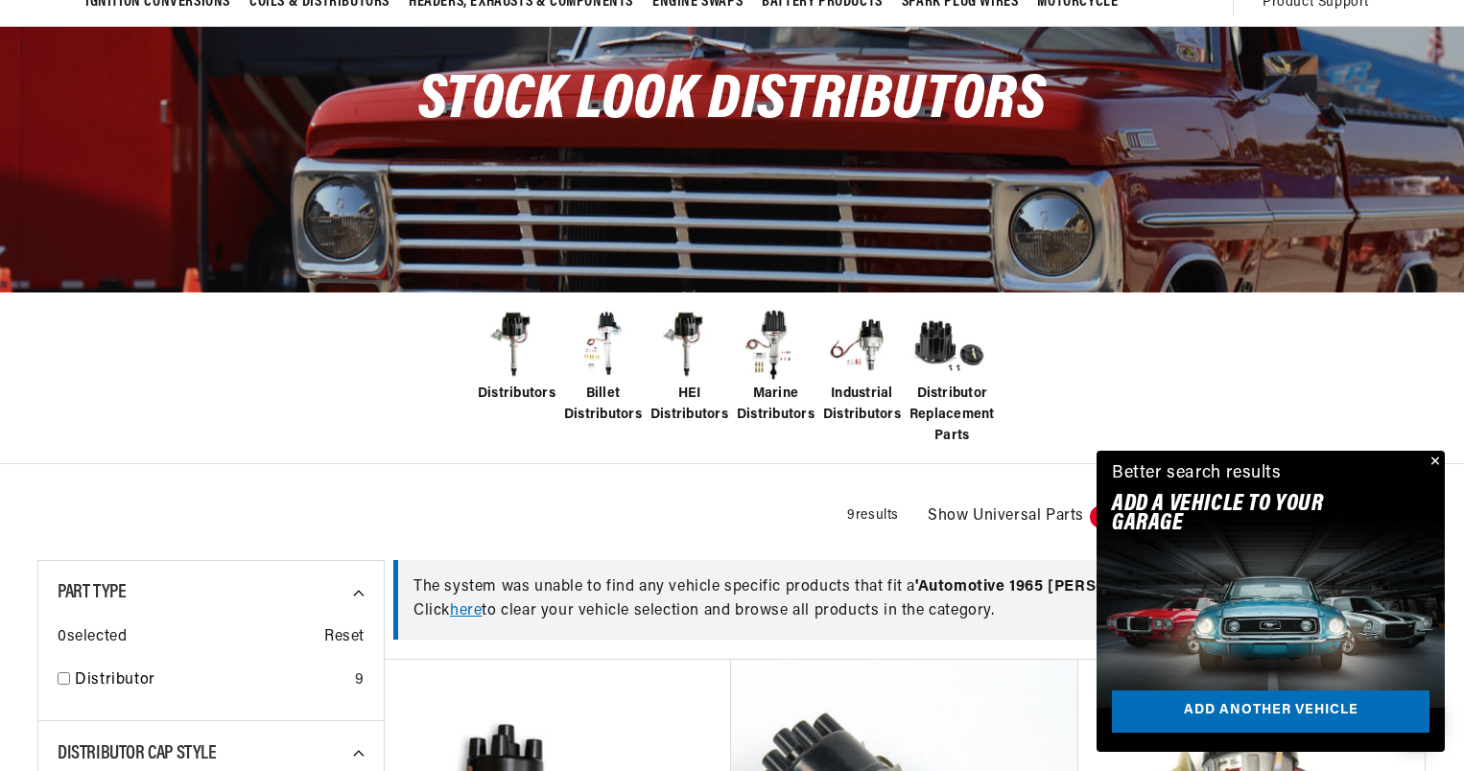
scroll to position [0, 581]
click at [512, 324] on img at bounding box center [516, 345] width 77 height 77
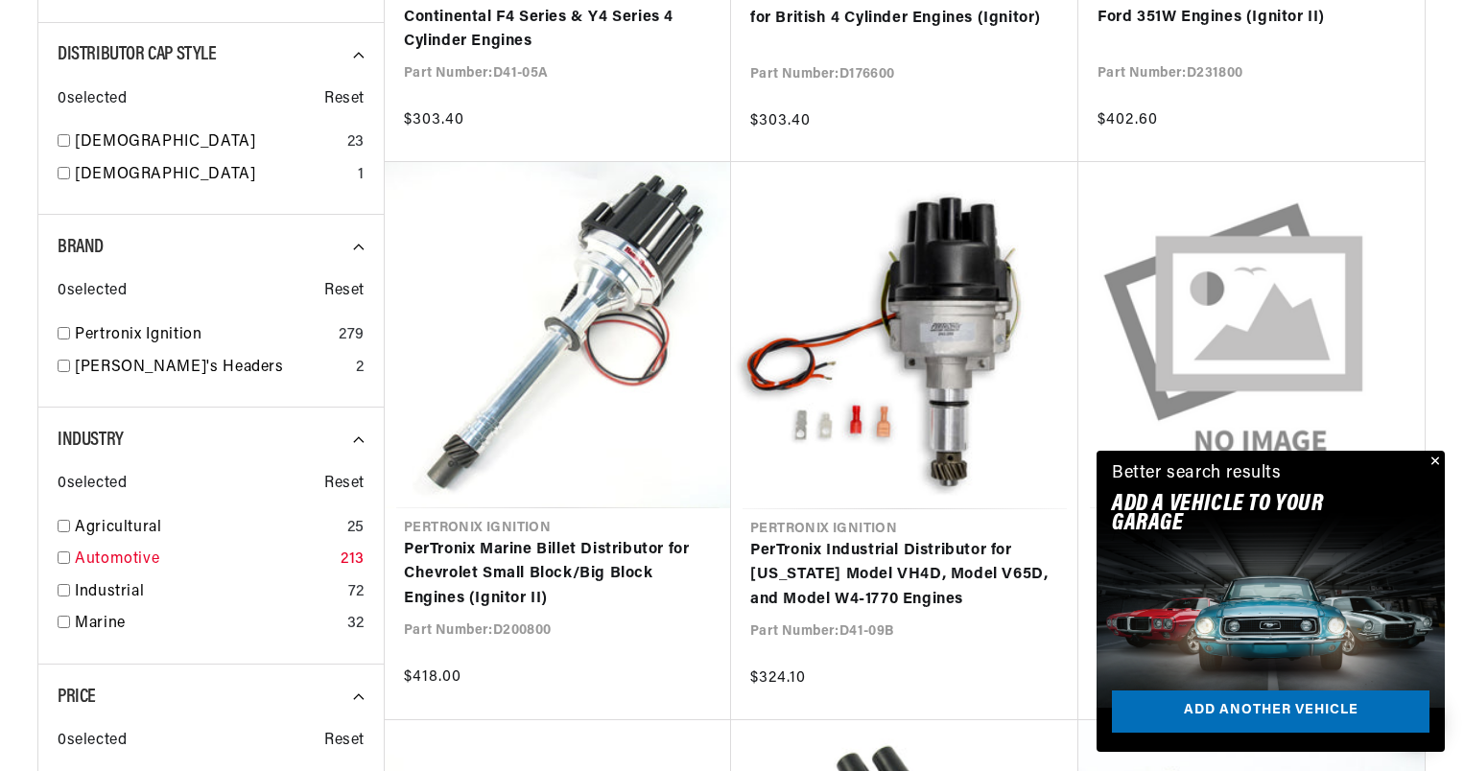
click at [63, 557] on input "checkbox" at bounding box center [64, 558] width 12 height 12
checkbox input "false"
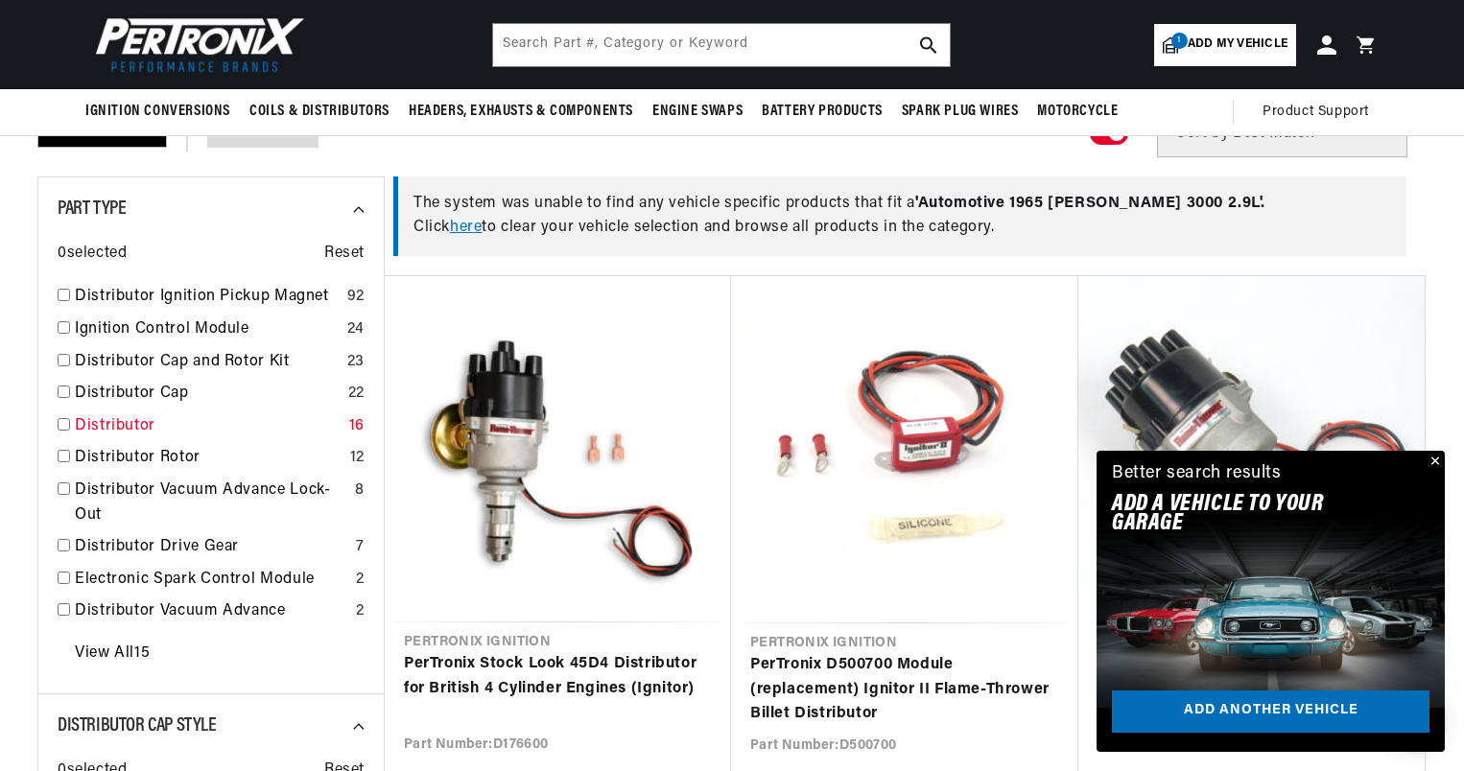
scroll to position [0, 581]
click at [1435, 461] on button "Close" at bounding box center [1433, 462] width 23 height 23
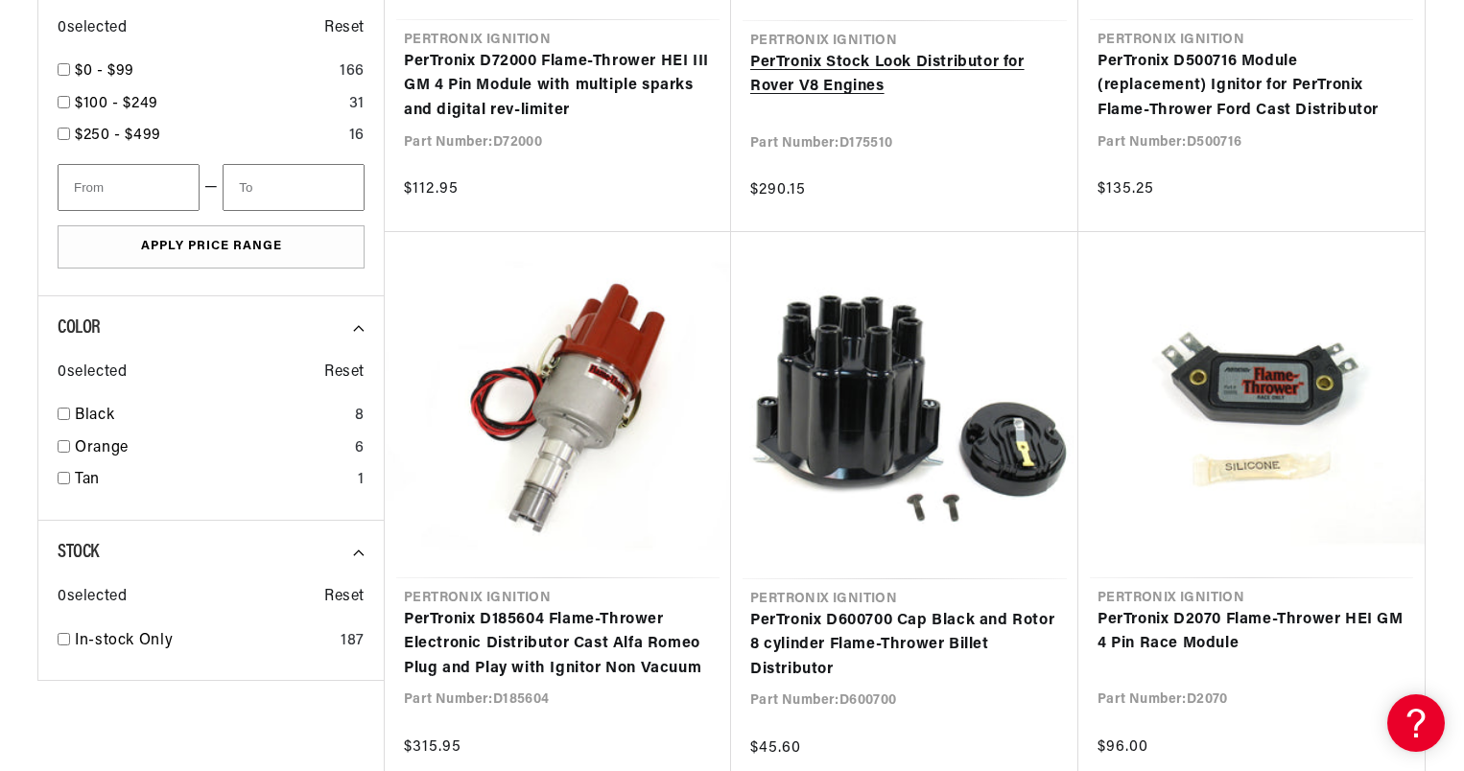
scroll to position [0, 0]
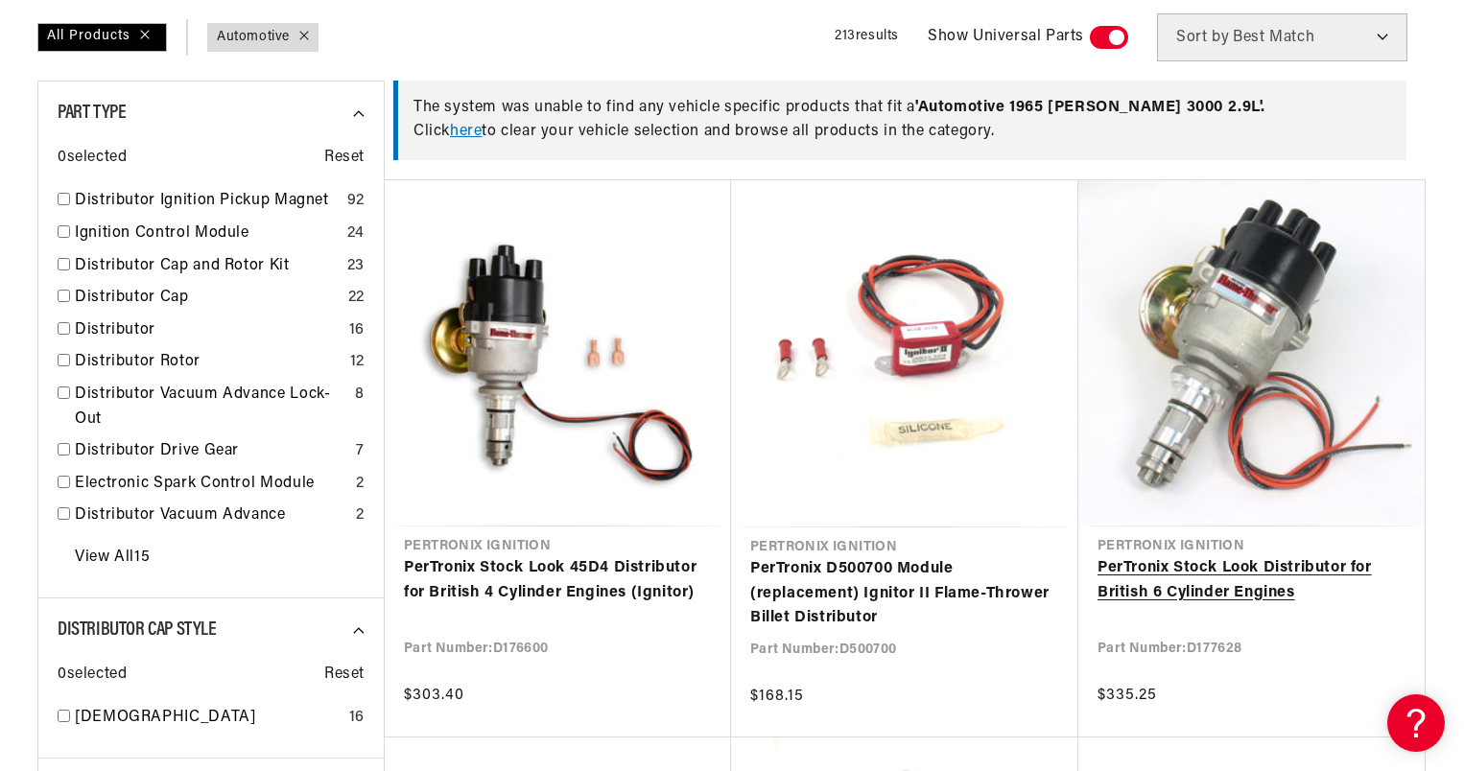
click at [1220, 556] on link "PerTronix Stock Look Distributor for British 6 Cylinder Engines" at bounding box center [1252, 580] width 308 height 49
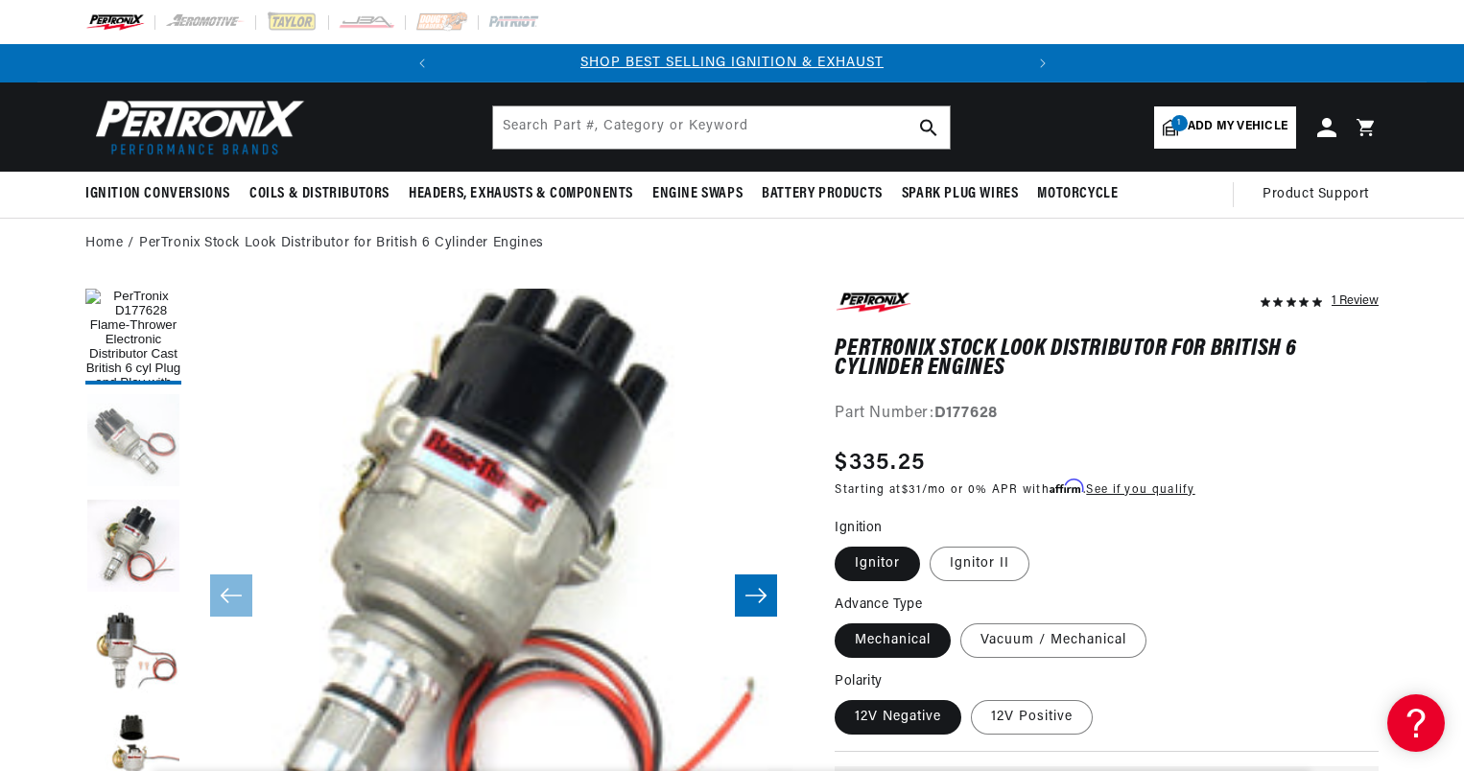
click at [117, 423] on button "Load image 2 in gallery view" at bounding box center [133, 442] width 96 height 96
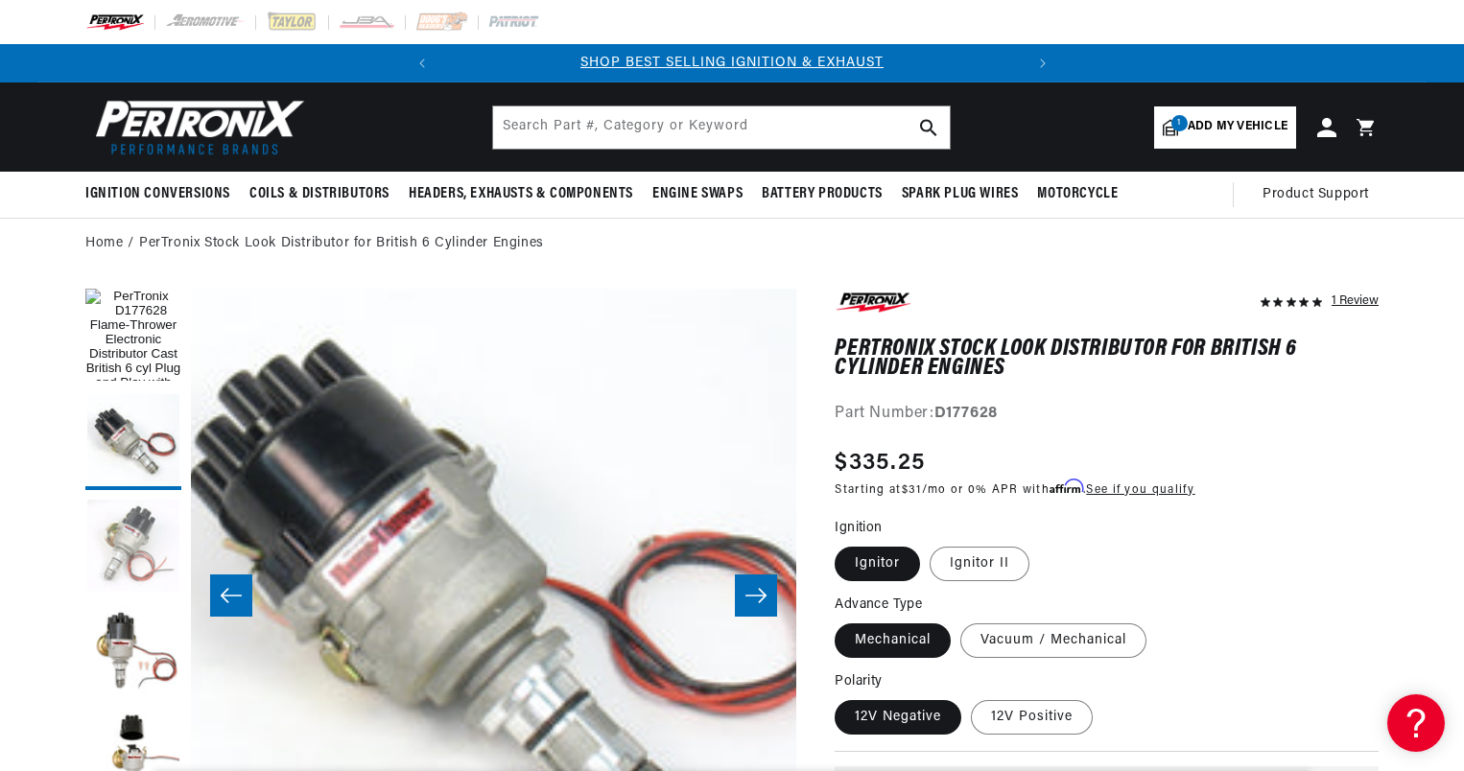
click at [139, 537] on button "Load image 3 in gallery view" at bounding box center [133, 548] width 96 height 96
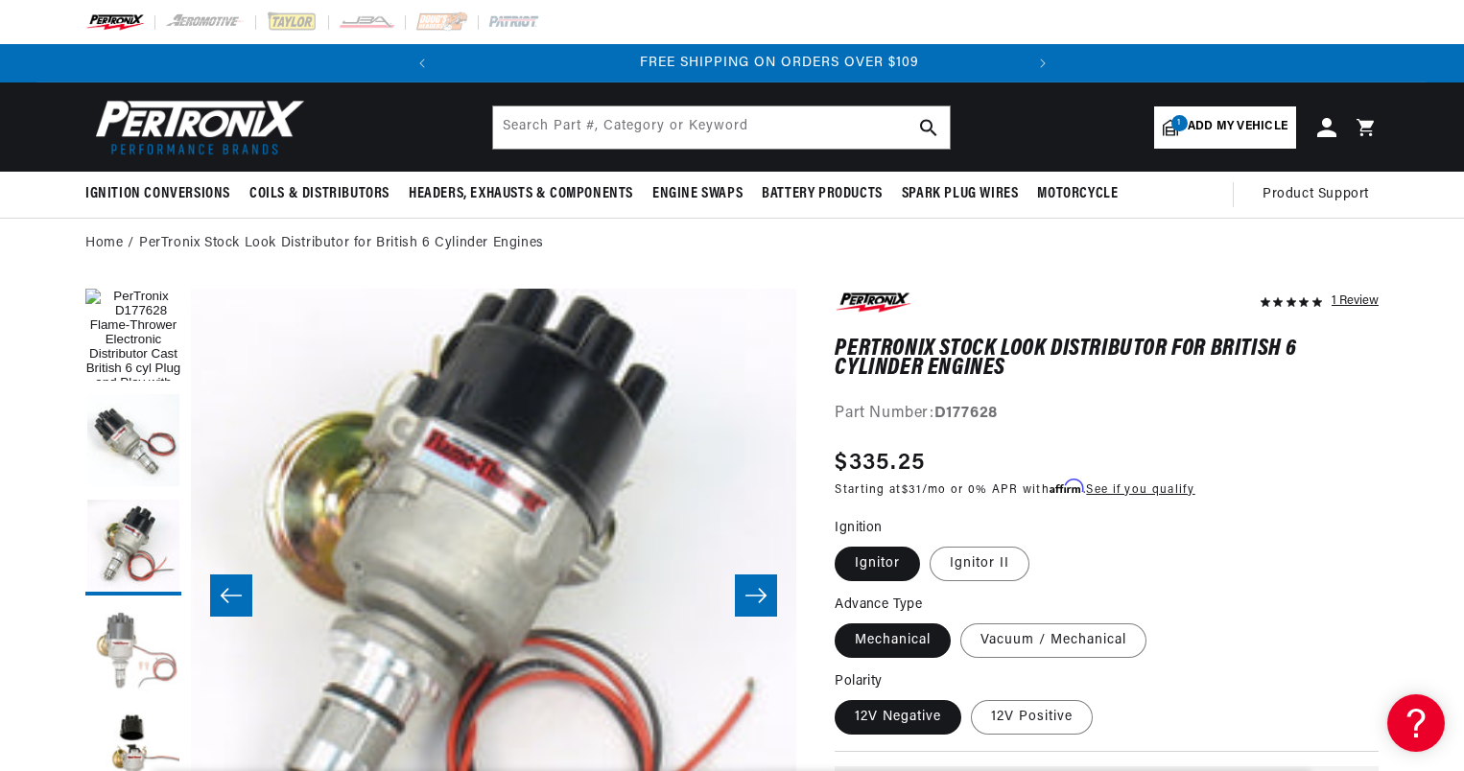
scroll to position [0, 581]
click at [139, 642] on button "Load image 4 in gallery view" at bounding box center [133, 653] width 96 height 96
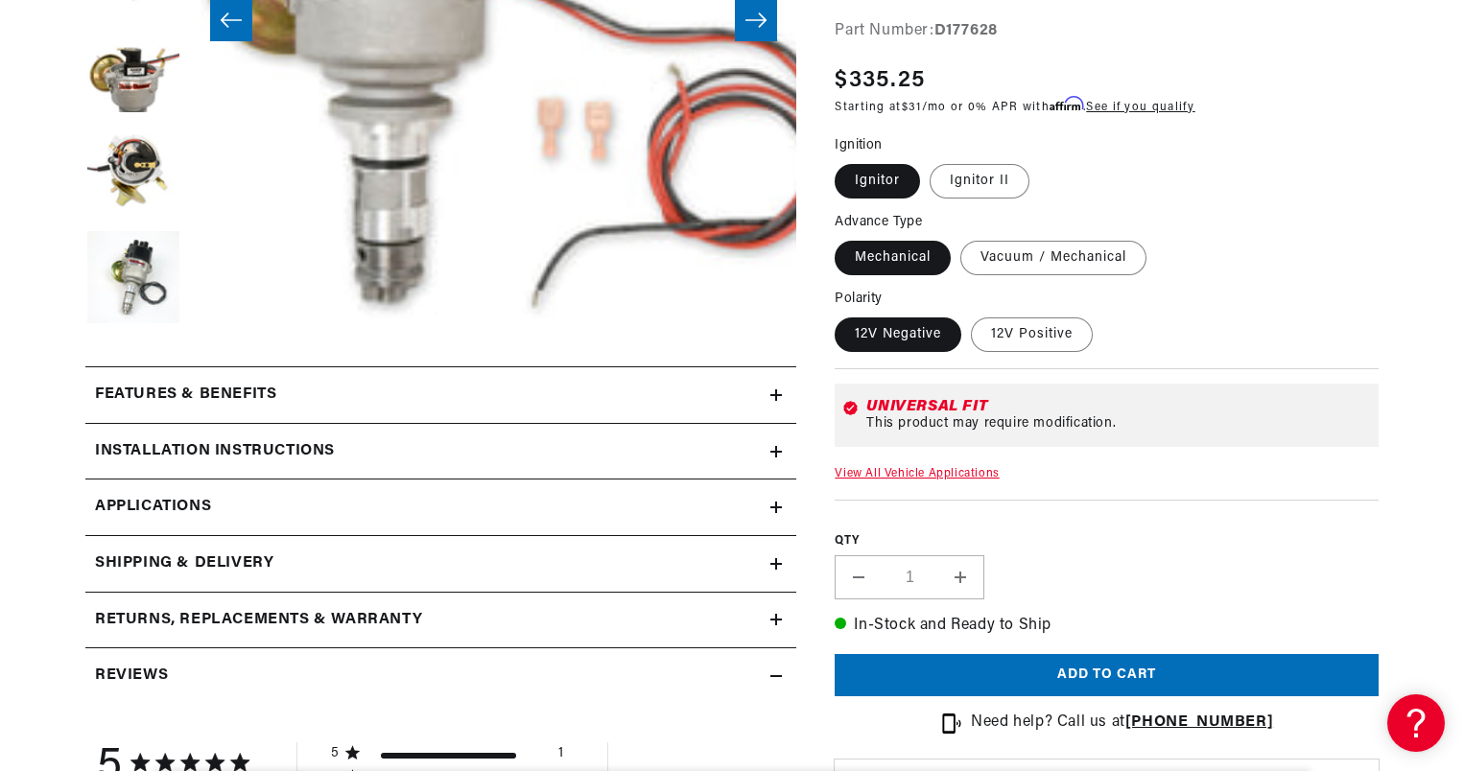
scroll to position [672, 0]
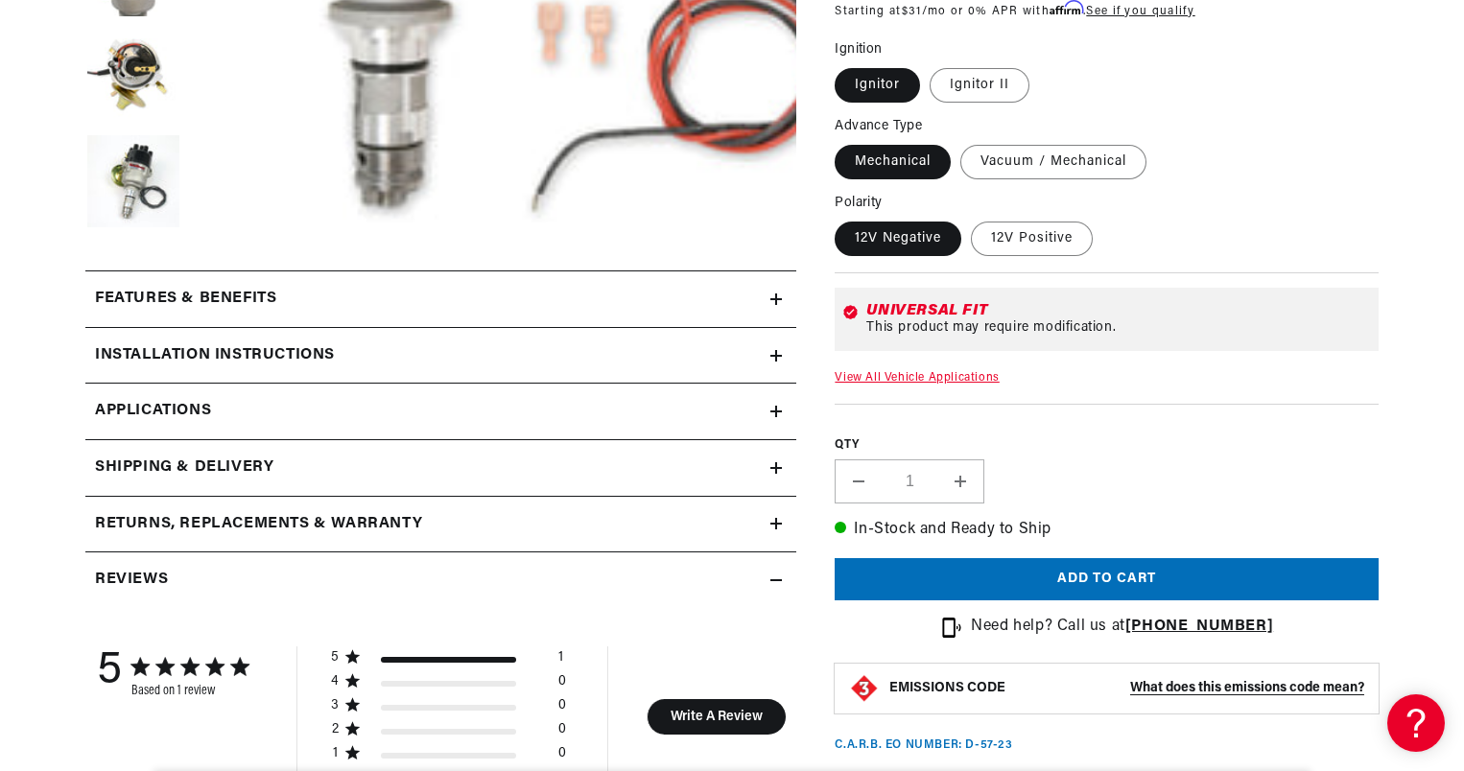
click at [779, 411] on icon at bounding box center [776, 412] width 12 height 12
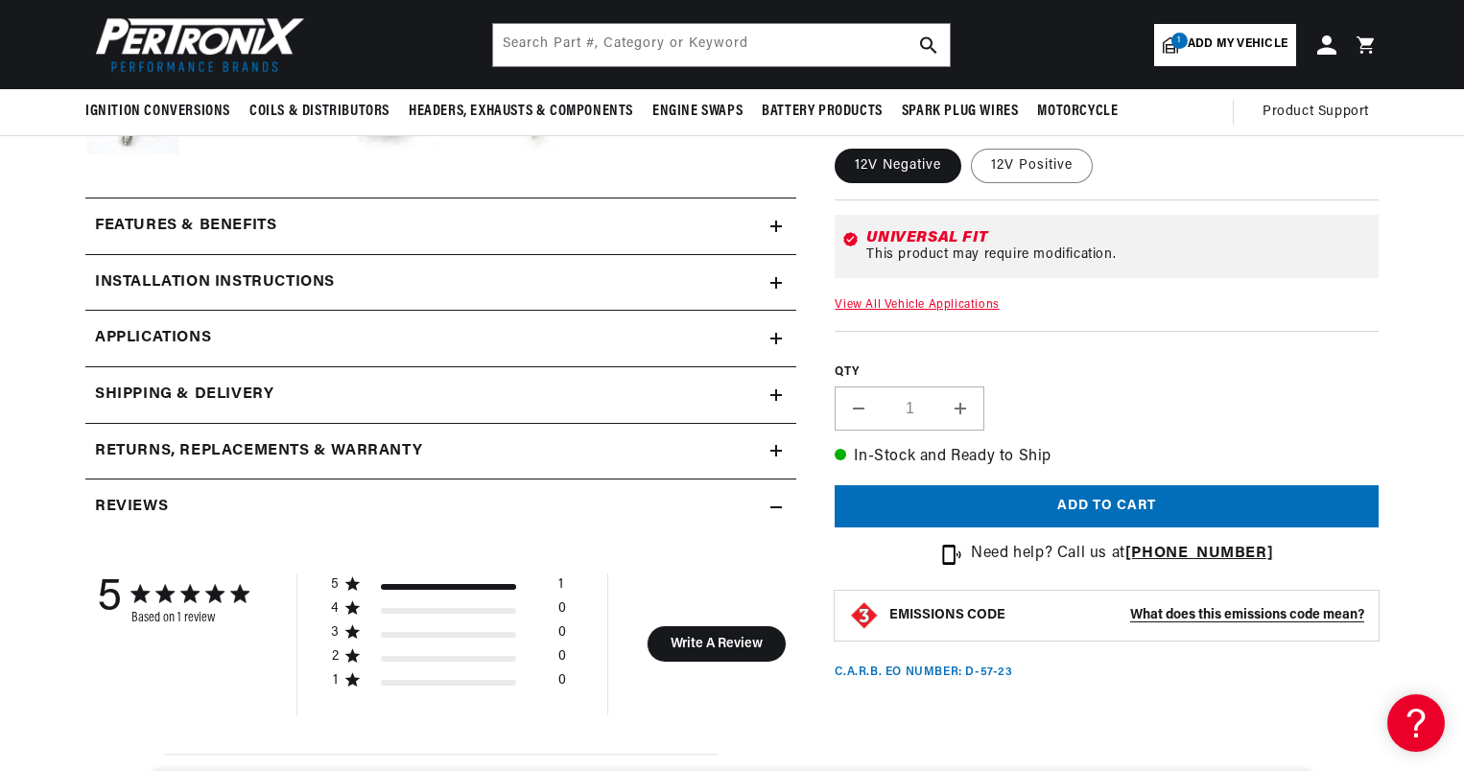
scroll to position [567, 0]
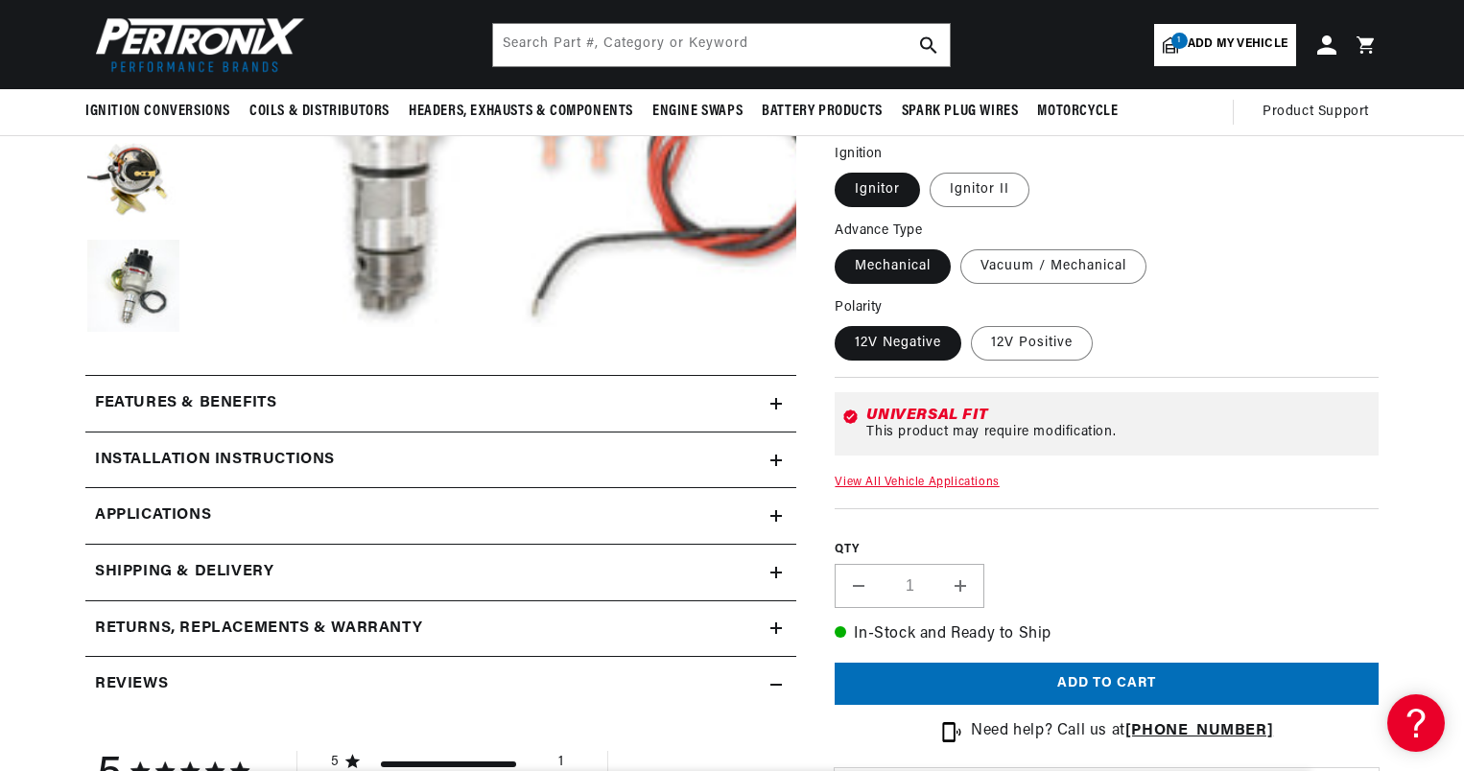
click at [775, 405] on icon at bounding box center [776, 404] width 12 height 12
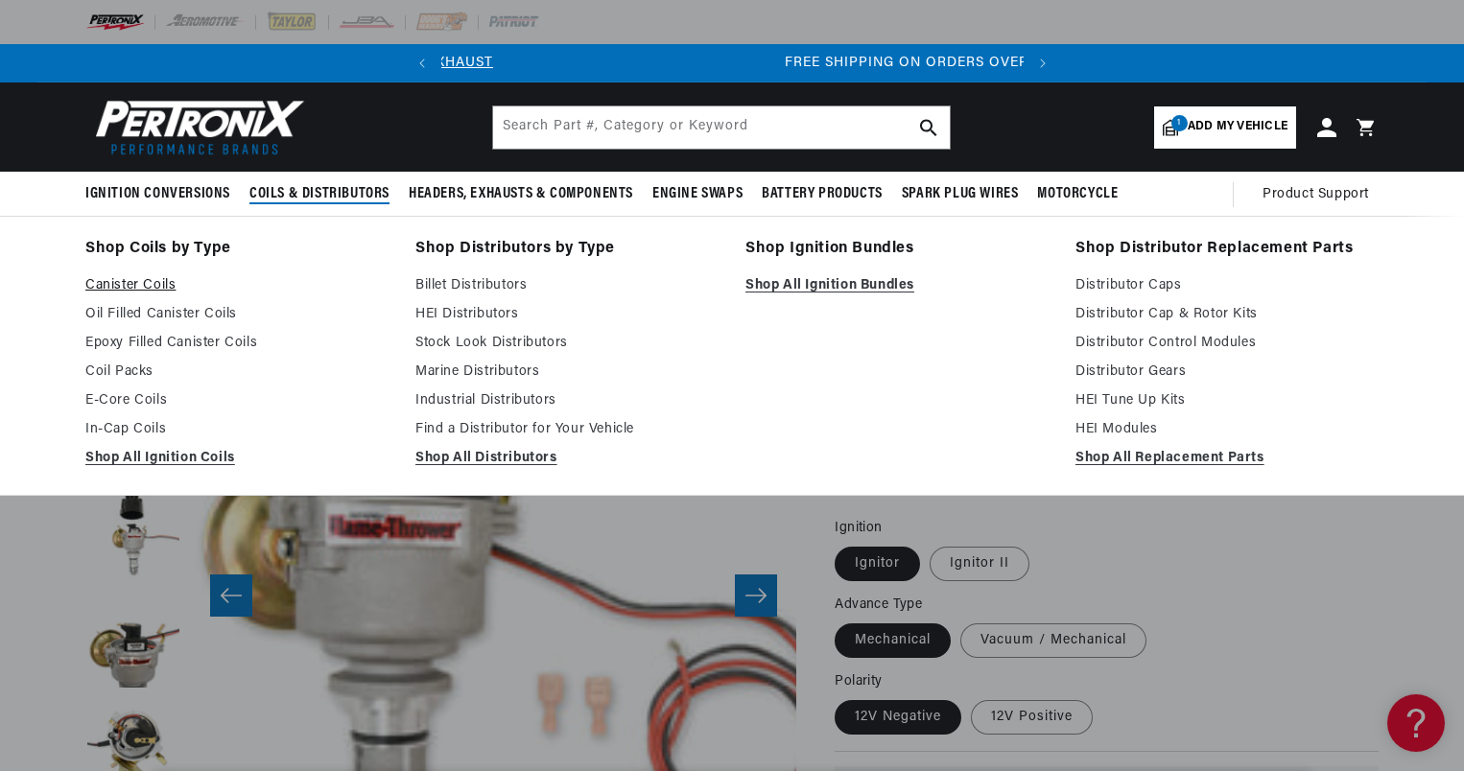
scroll to position [0, 581]
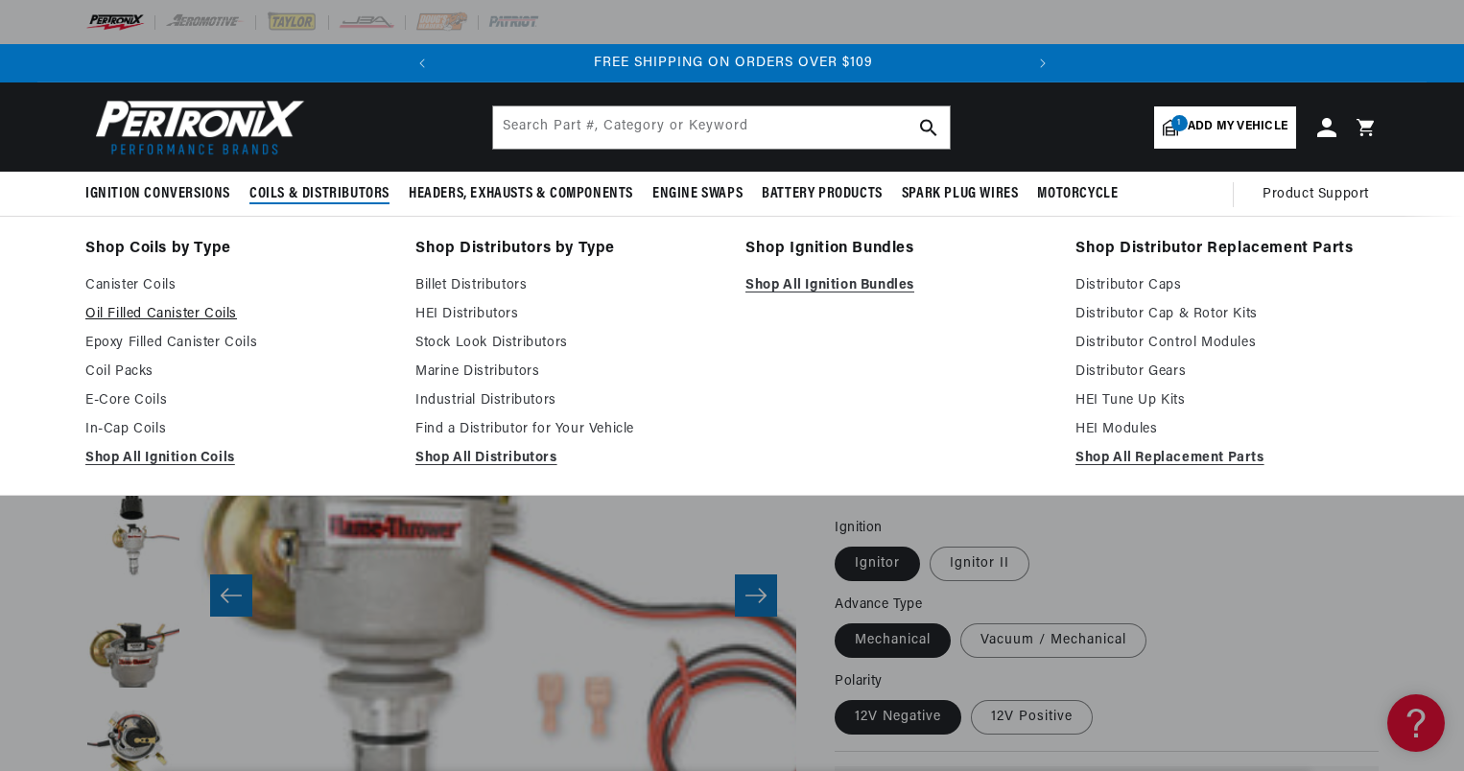
click at [163, 313] on link "Oil Filled Canister Coils" at bounding box center [236, 314] width 303 height 23
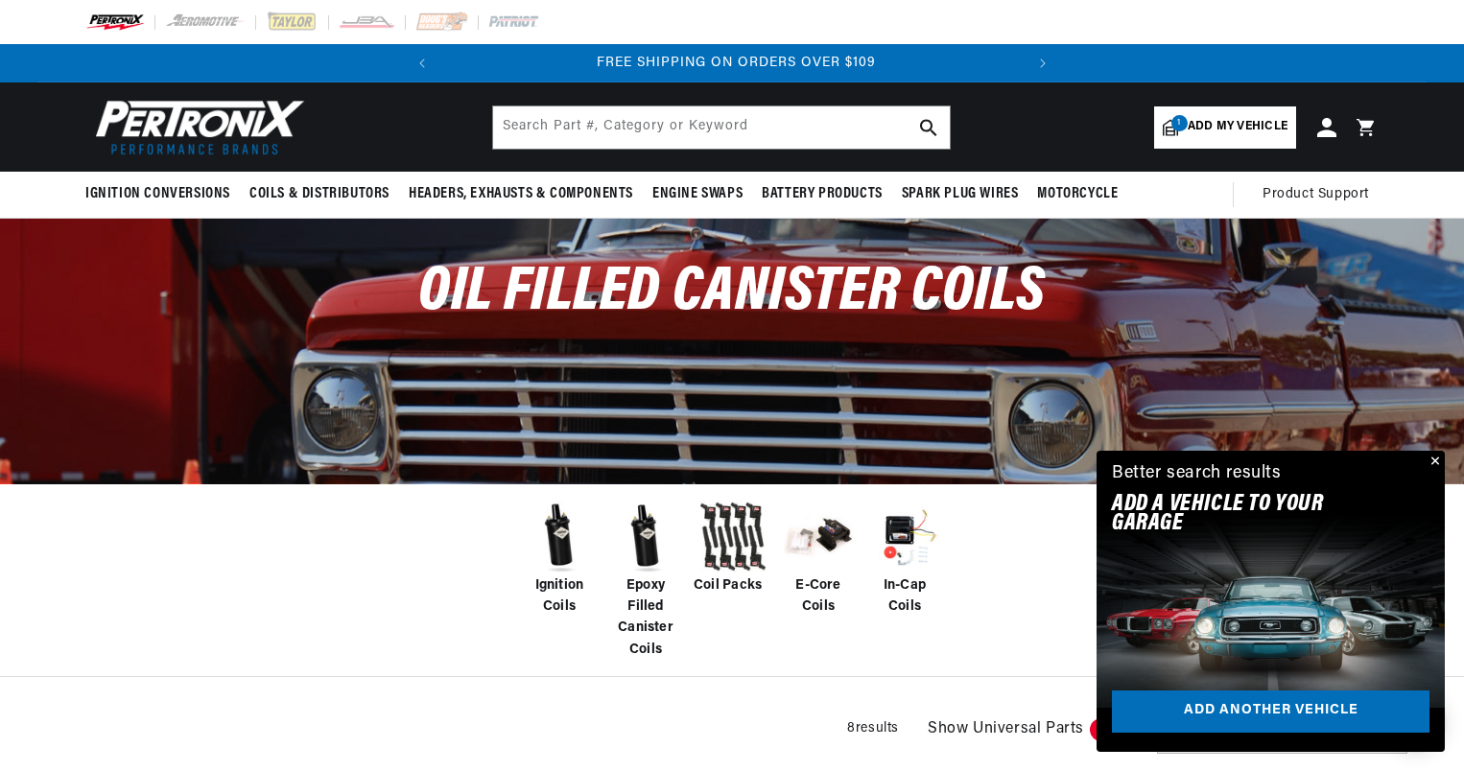
scroll to position [0, 581]
click at [560, 560] on img at bounding box center [559, 537] width 77 height 77
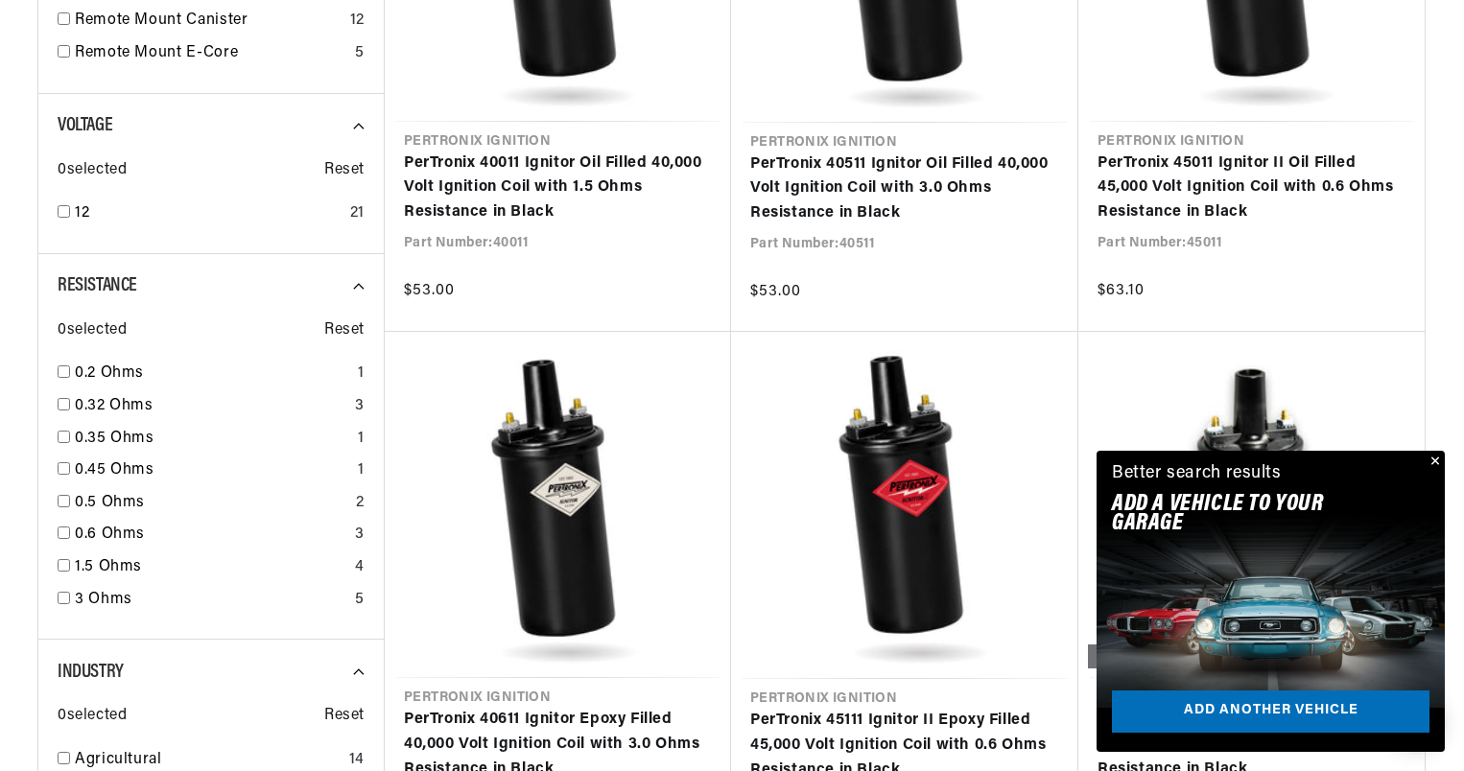
click at [1435, 459] on button "Close" at bounding box center [1433, 462] width 23 height 23
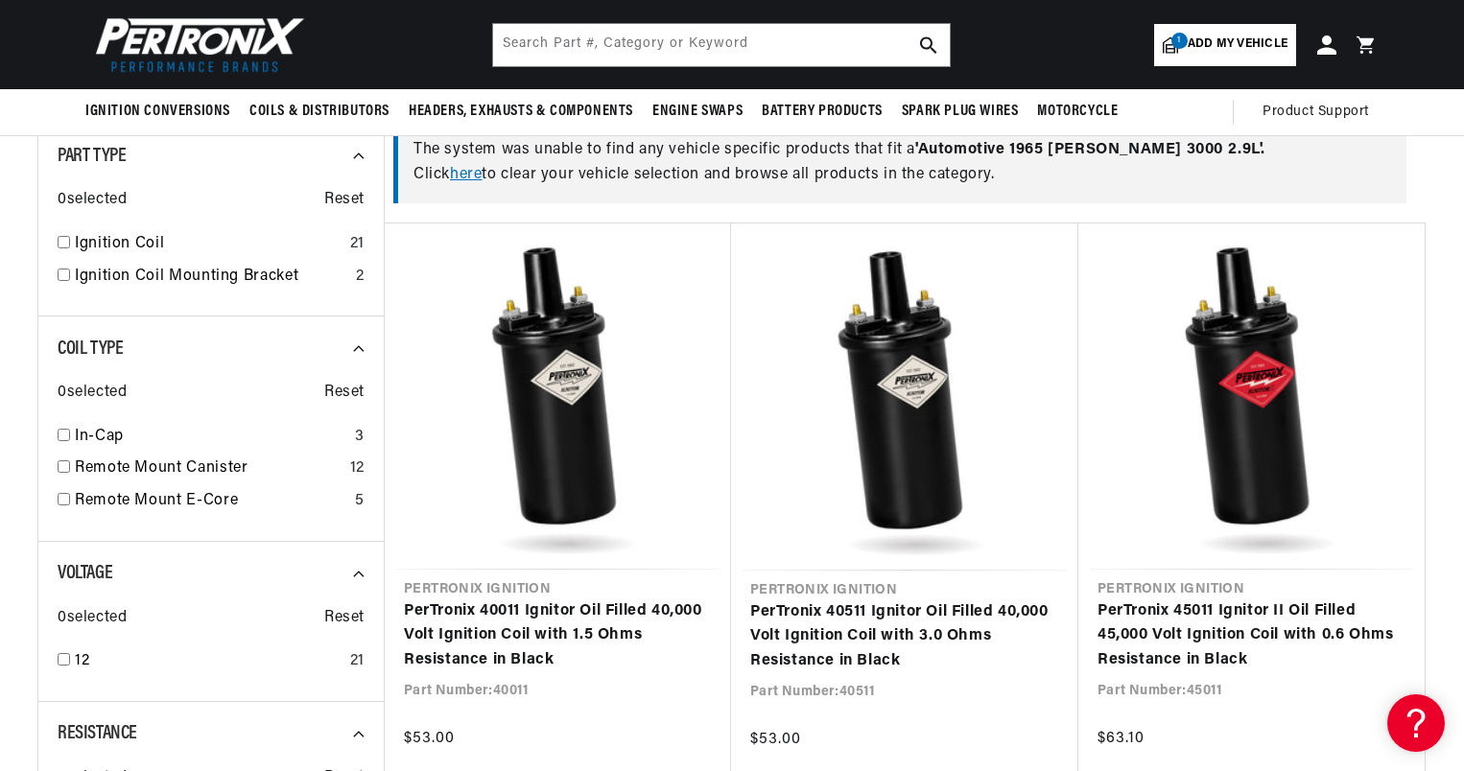
scroll to position [480, 0]
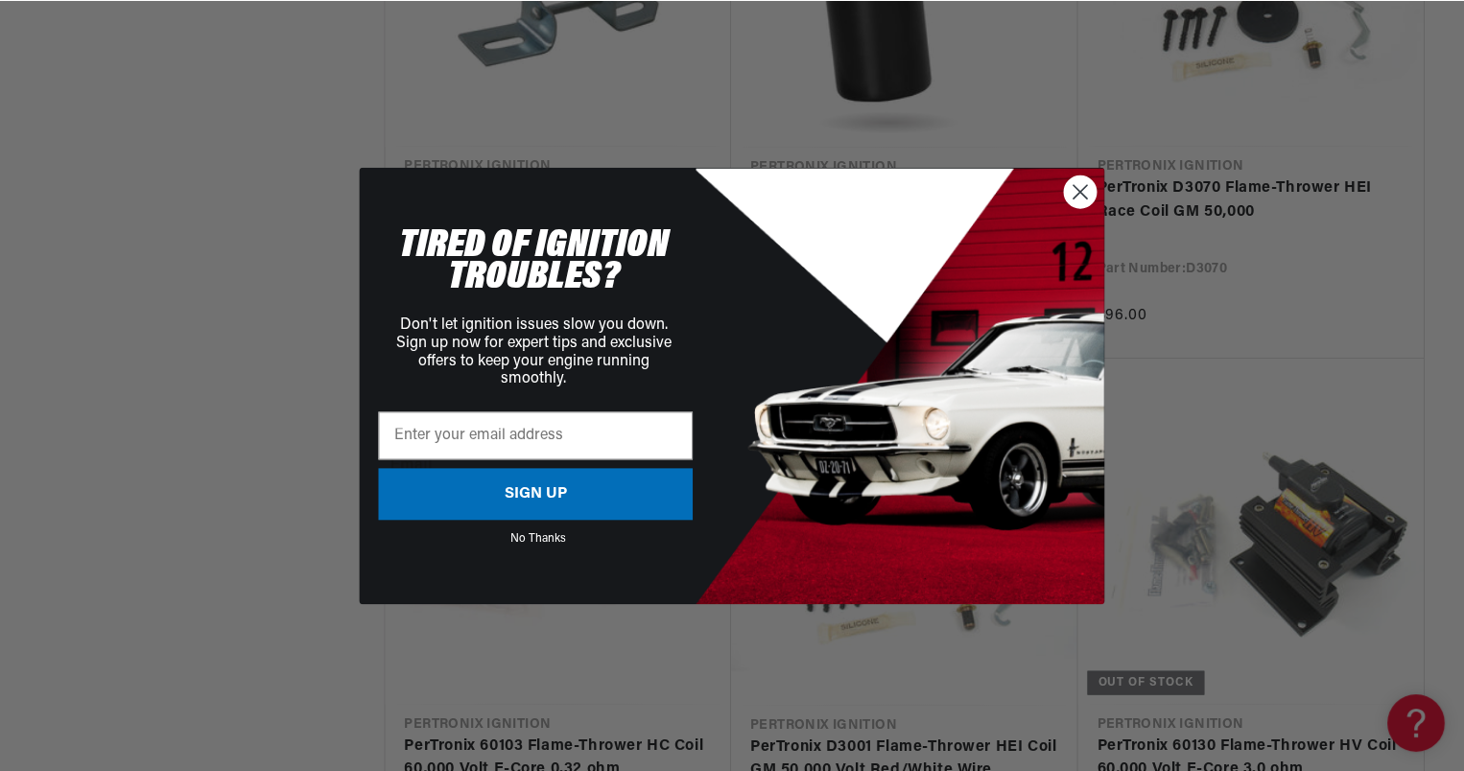
scroll to position [0, 581]
click at [1084, 194] on icon "Close dialog" at bounding box center [1081, 191] width 13 height 13
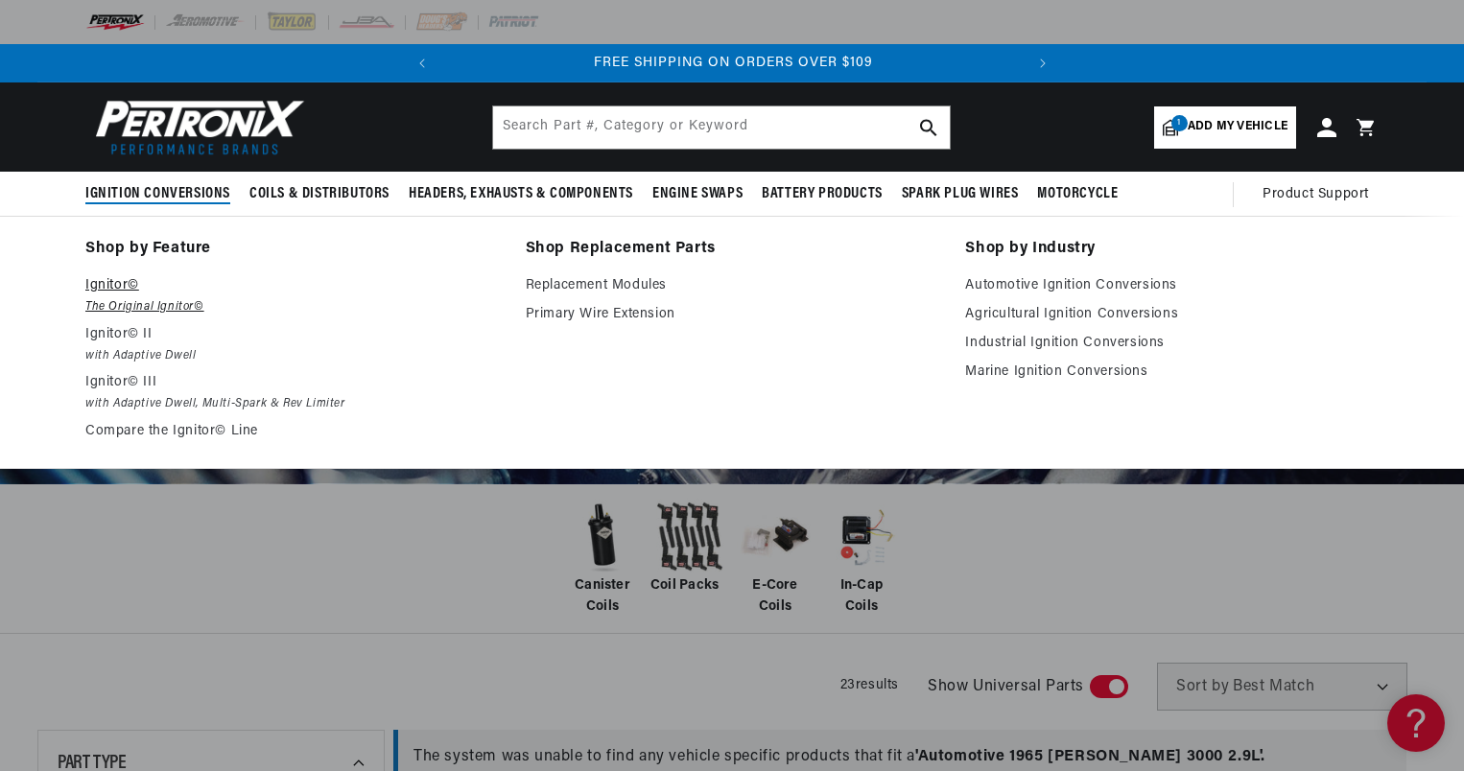
click at [120, 286] on p "Ignitor©" at bounding box center [291, 285] width 413 height 23
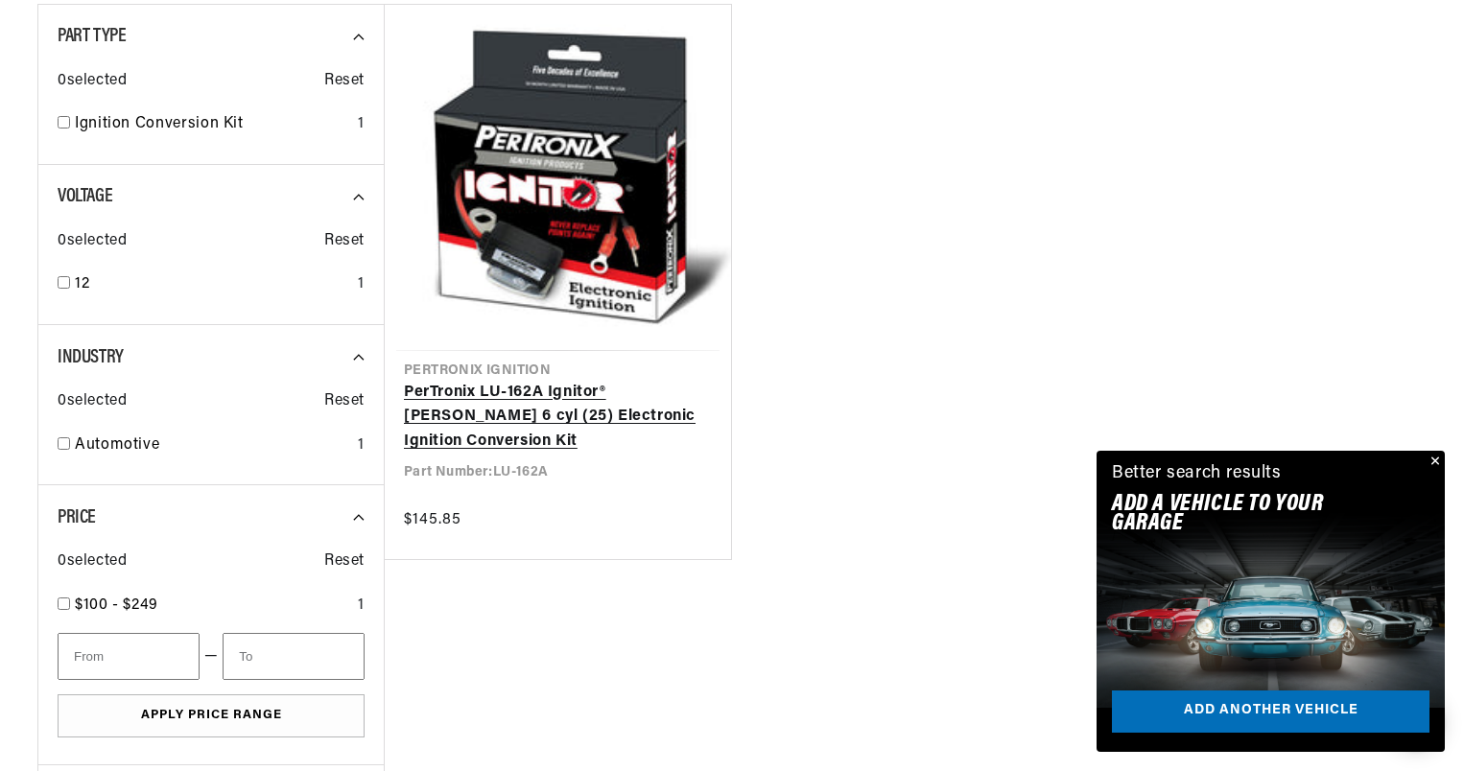
click at [572, 381] on link "PerTronix LU-162A Ignitor® [PERSON_NAME] 6 cyl (25) Electronic Ignition Convers…" at bounding box center [558, 418] width 308 height 74
